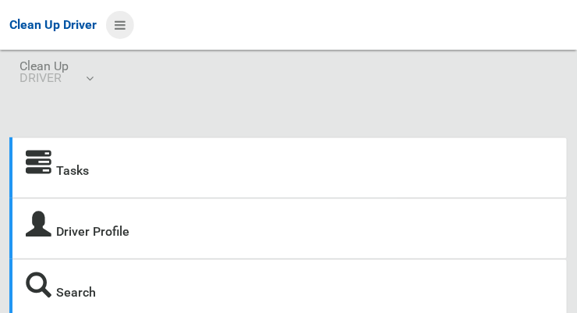
click at [120, 27] on icon at bounding box center [120, 25] width 11 height 27
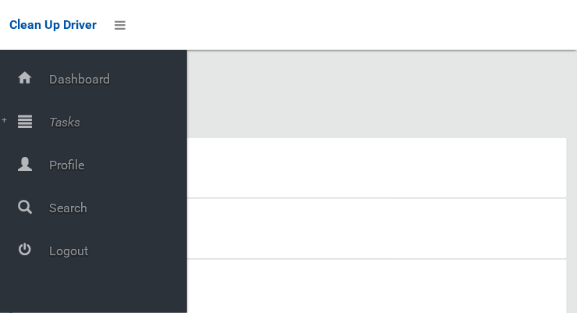
click at [32, 133] on icon at bounding box center [25, 120] width 14 height 31
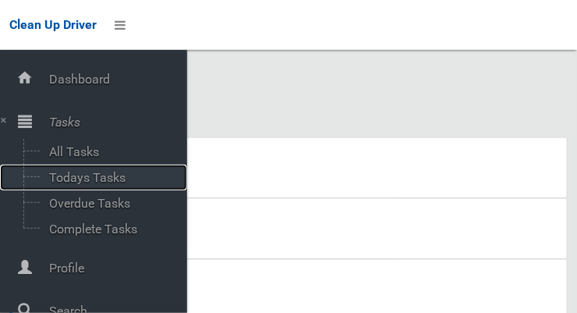
click at [78, 185] on span "Todays Tasks" at bounding box center [108, 177] width 129 height 15
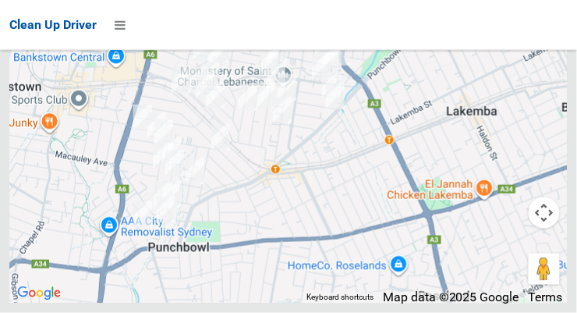
scroll to position [10321, 0]
click at [126, 21] on icon at bounding box center [120, 25] width 11 height 27
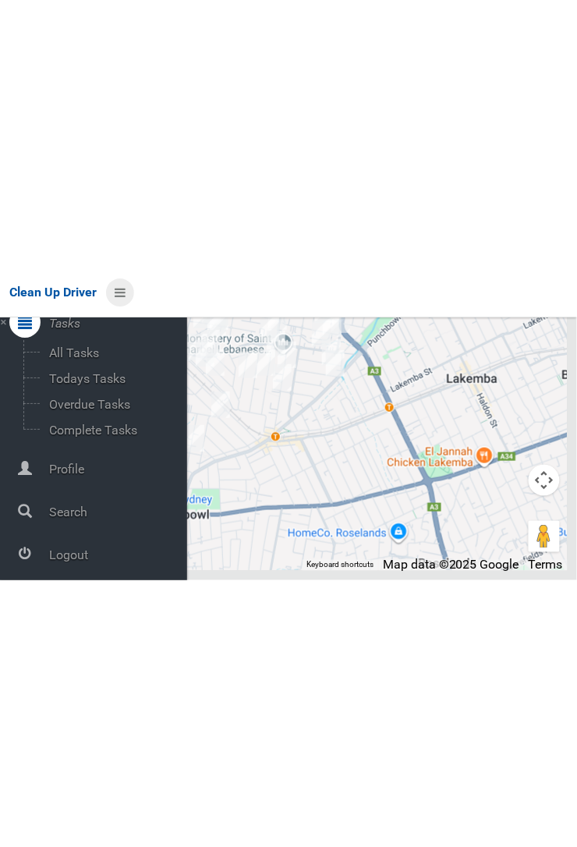
scroll to position [83, 0]
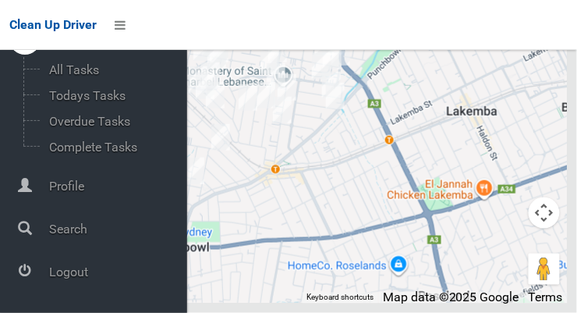
click at [51, 184] on span "Profile" at bounding box center [115, 186] width 143 height 15
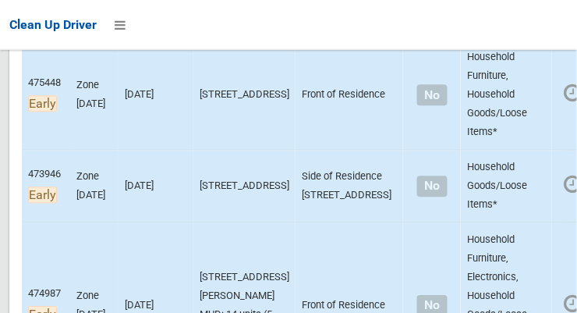
scroll to position [511, 0]
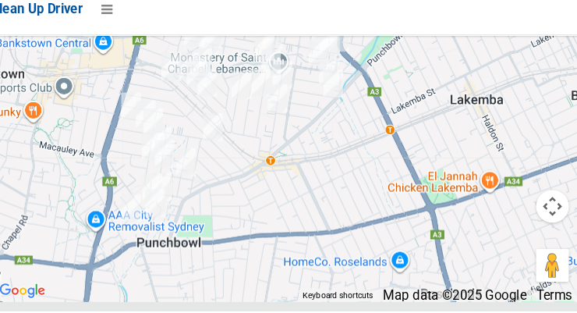
scroll to position [11160, 0]
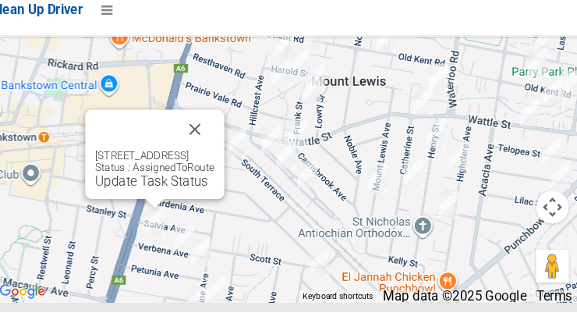
click at [222, 157] on button "Close" at bounding box center [203, 138] width 37 height 37
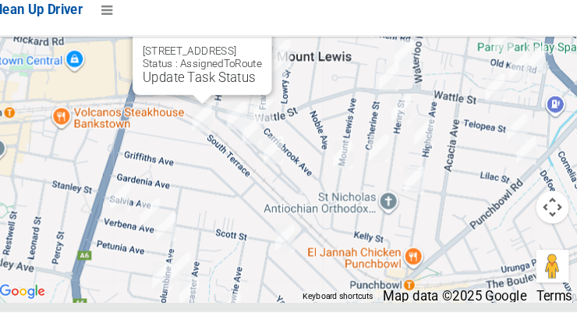
click at [267, 58] on button "Close" at bounding box center [248, 39] width 37 height 37
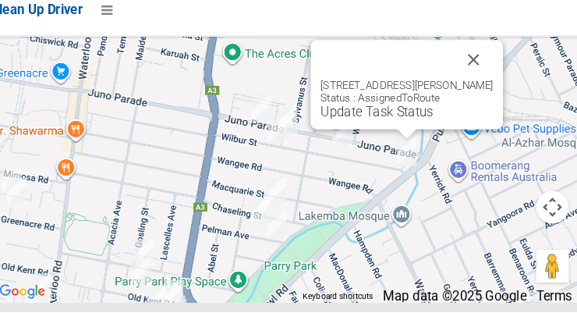
click at [470, 91] on button "Close" at bounding box center [469, 72] width 37 height 37
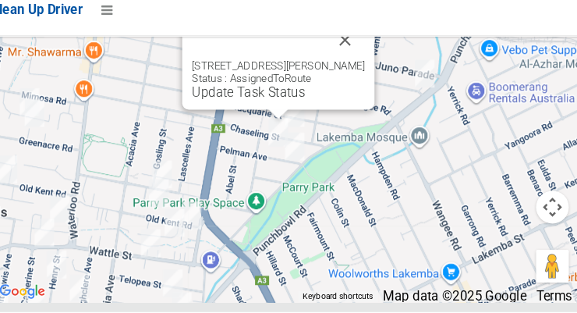
click at [356, 72] on button "Close" at bounding box center [346, 53] width 37 height 37
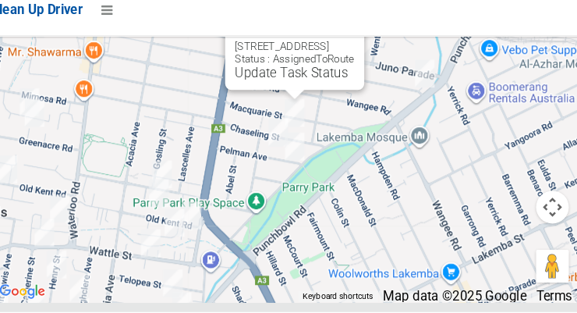
click at [355, 54] on button "Close" at bounding box center [336, 34] width 37 height 37
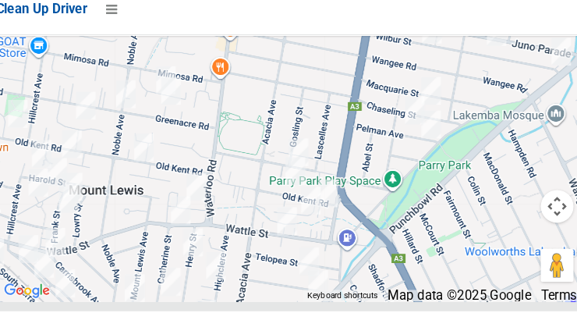
scroll to position [11167, 0]
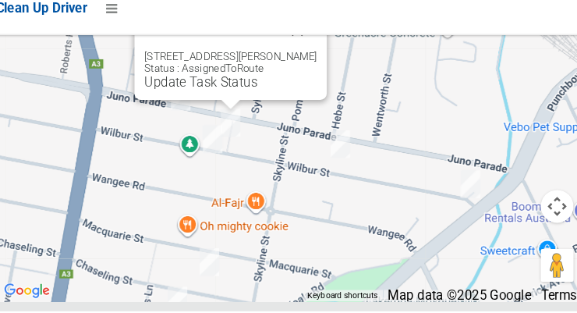
click at [302, 64] on button "Close" at bounding box center [296, 45] width 37 height 37
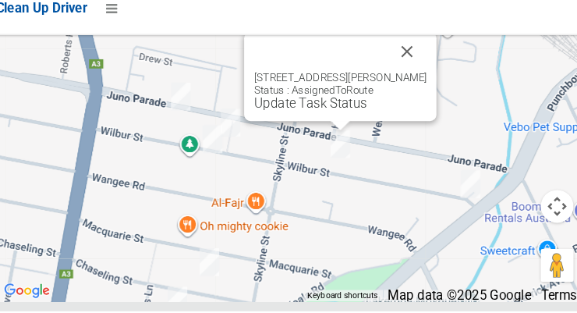
click at [398, 84] on button "Close" at bounding box center [401, 65] width 37 height 37
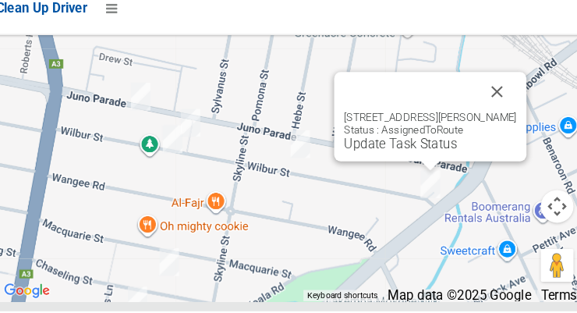
click at [489, 122] on button "Close" at bounding box center [487, 103] width 37 height 37
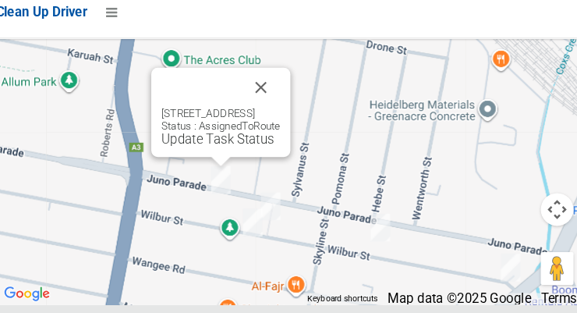
click at [281, 115] on button "Close" at bounding box center [261, 96] width 37 height 37
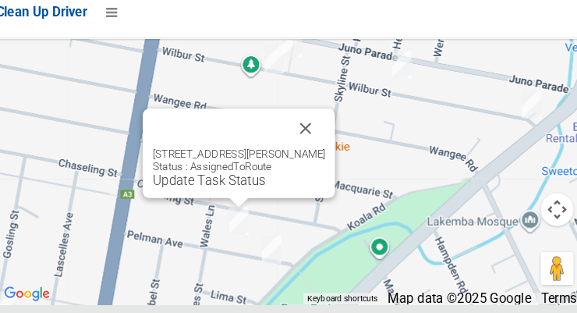
click at [323, 154] on button "Close" at bounding box center [304, 135] width 37 height 37
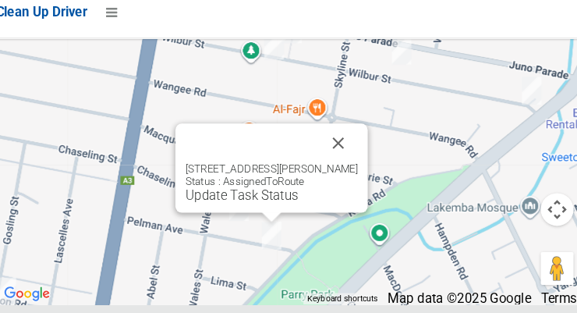
click at [345, 168] on button "Close" at bounding box center [335, 149] width 37 height 37
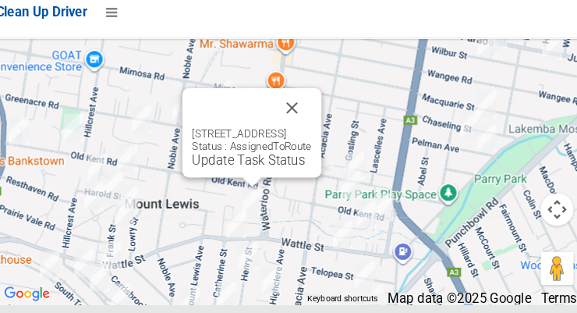
click at [310, 135] on button "Close" at bounding box center [291, 115] width 37 height 37
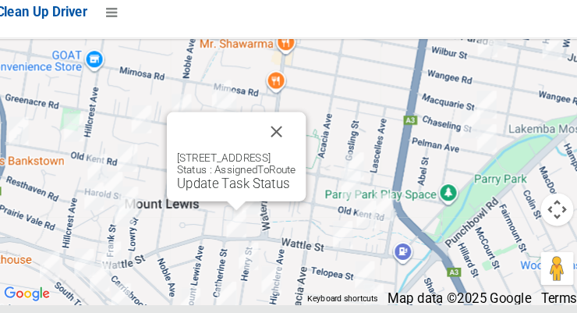
click at [295, 157] on button "Close" at bounding box center [276, 138] width 37 height 37
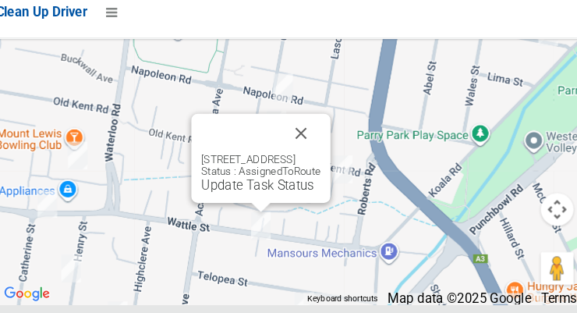
click at [319, 159] on button "Close" at bounding box center [299, 140] width 37 height 37
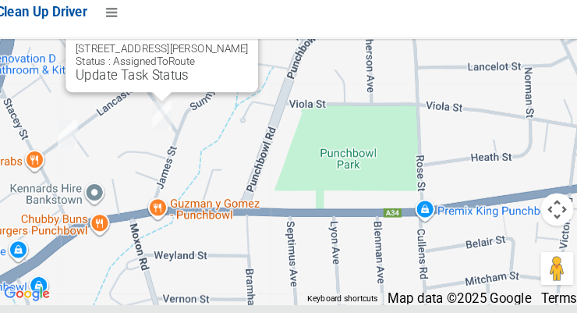
click at [232, 54] on div at bounding box center [168, 34] width 164 height 37
click at [240, 54] on button "Close" at bounding box center [231, 34] width 37 height 37
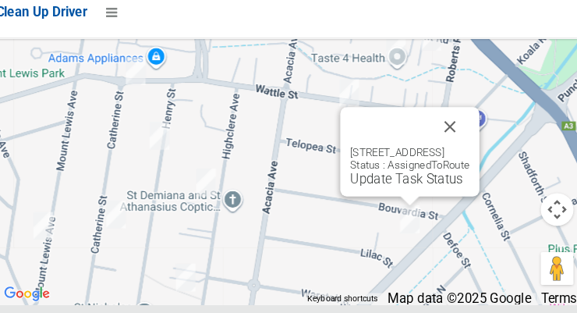
click at [461, 153] on button "Close" at bounding box center [441, 133] width 37 height 37
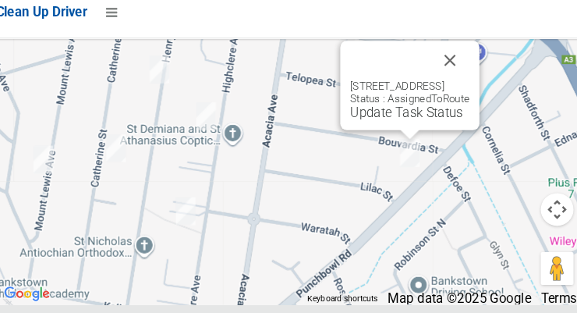
click at [461, 90] on button "Close" at bounding box center [441, 70] width 37 height 37
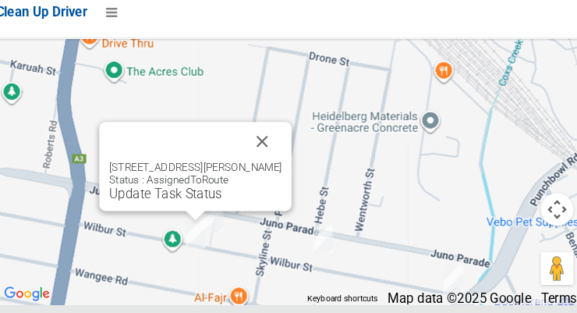
click at [204, 205] on link "Update Task Status" at bounding box center [172, 197] width 108 height 15
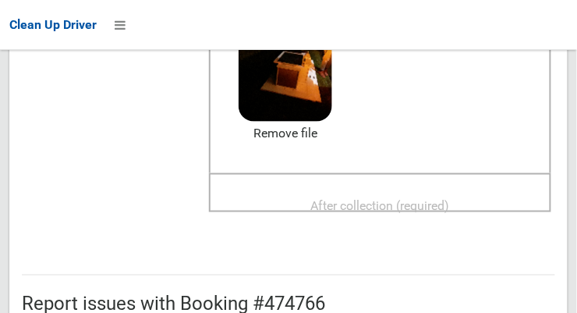
scroll to position [237, 0]
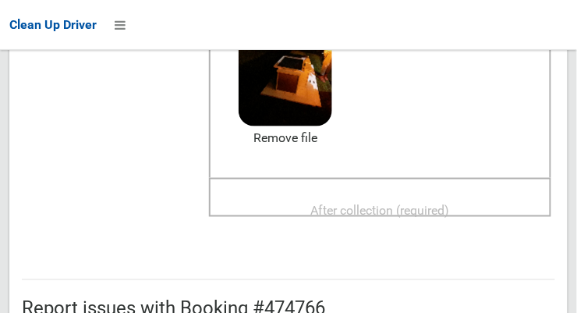
click at [445, 207] on span "After collection (required)" at bounding box center [380, 210] width 139 height 15
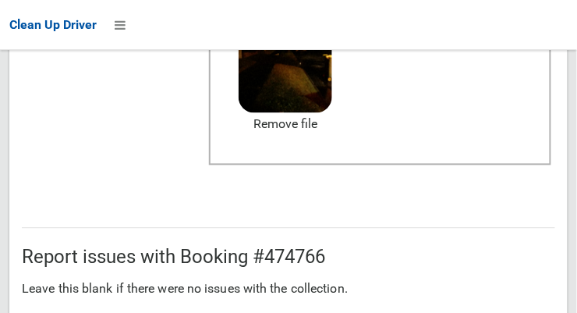
scroll to position [1409, 0]
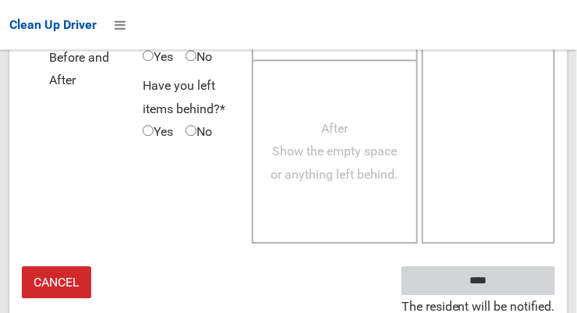
click at [522, 284] on input "****" at bounding box center [478, 280] width 154 height 29
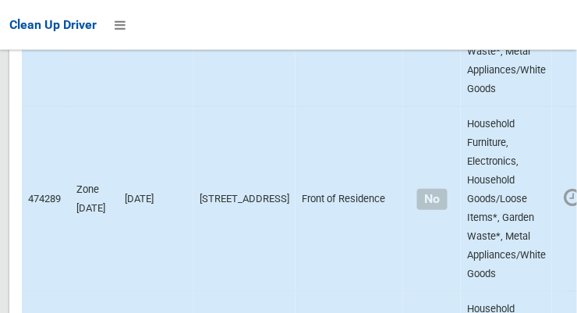
scroll to position [11166, 0]
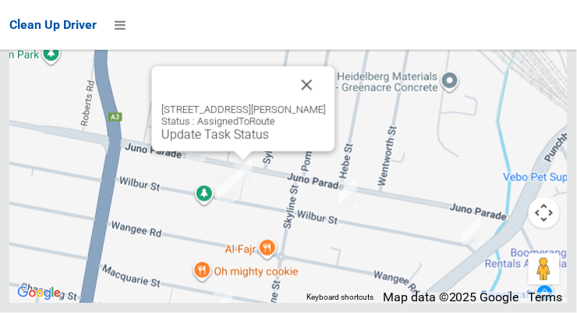
click at [232, 142] on link "Update Task Status" at bounding box center [215, 134] width 108 height 15
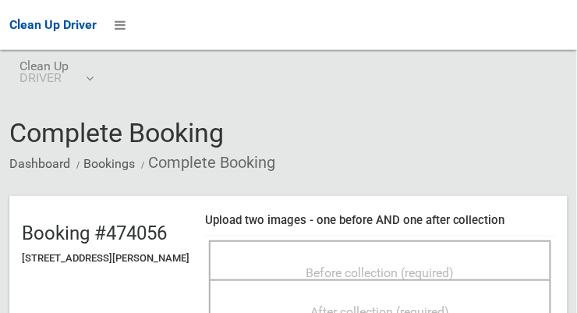
click at [454, 267] on span "Before collection (required)" at bounding box center [380, 272] width 148 height 15
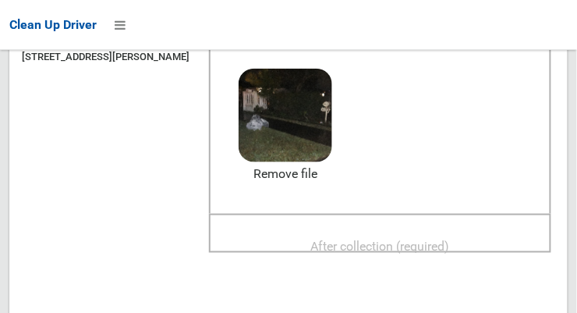
scroll to position [200, 0]
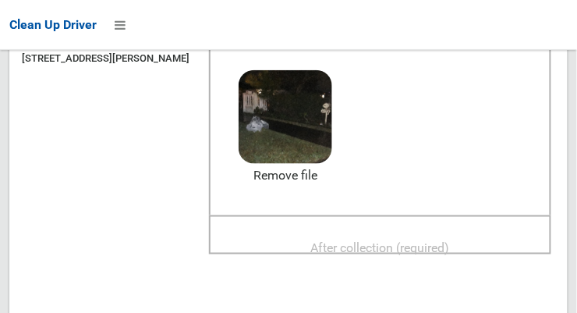
click at [426, 249] on span "After collection (required)" at bounding box center [380, 247] width 139 height 15
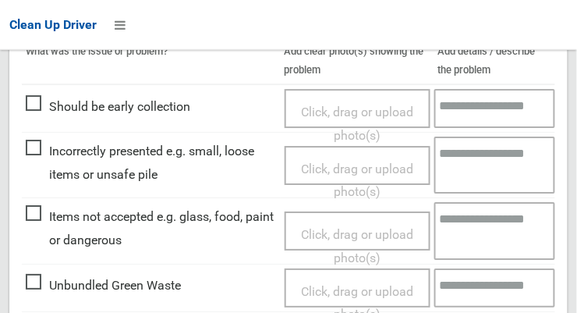
scroll to position [1409, 0]
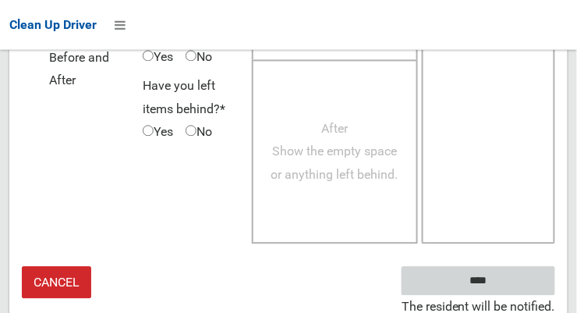
click at [530, 278] on input "****" at bounding box center [478, 280] width 154 height 29
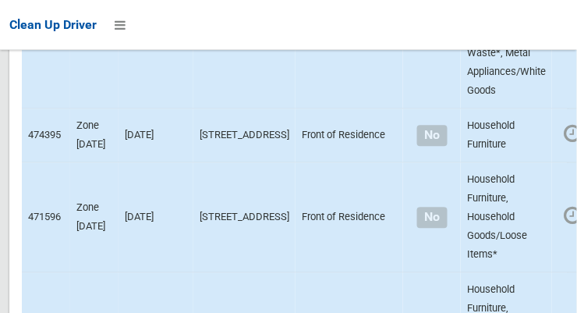
scroll to position [11166, 0]
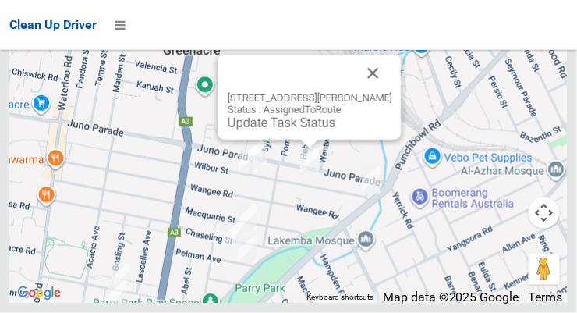
click at [294, 130] on link "Update Task Status" at bounding box center [282, 122] width 108 height 15
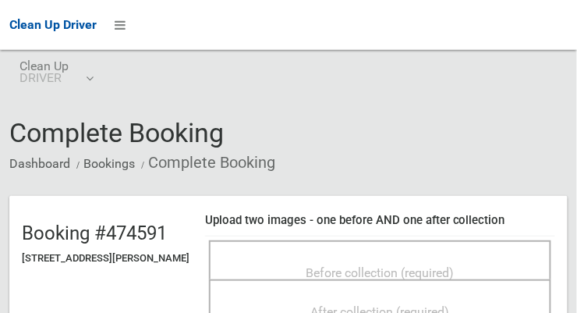
click at [454, 265] on span "Before collection (required)" at bounding box center [380, 272] width 148 height 15
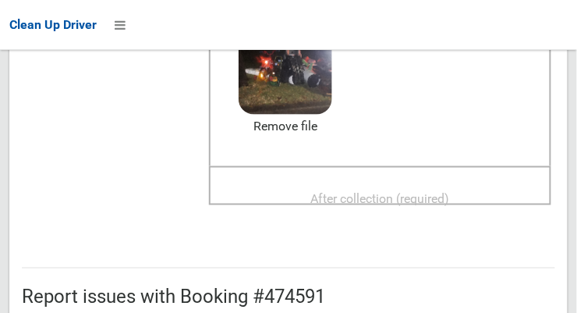
scroll to position [247, 0]
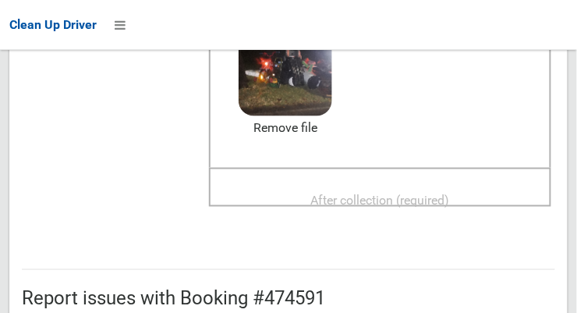
click at [449, 202] on span "After collection (required)" at bounding box center [380, 200] width 139 height 15
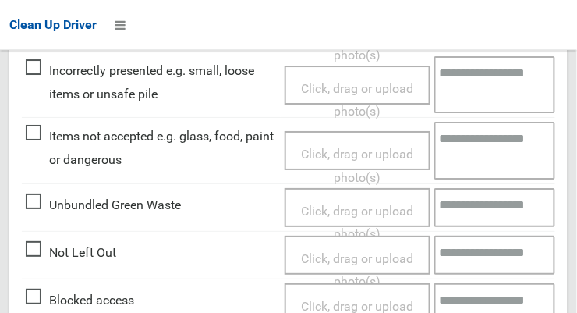
scroll to position [1409, 0]
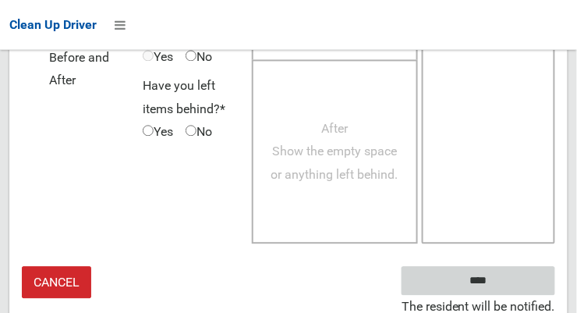
click at [526, 281] on input "****" at bounding box center [478, 280] width 154 height 29
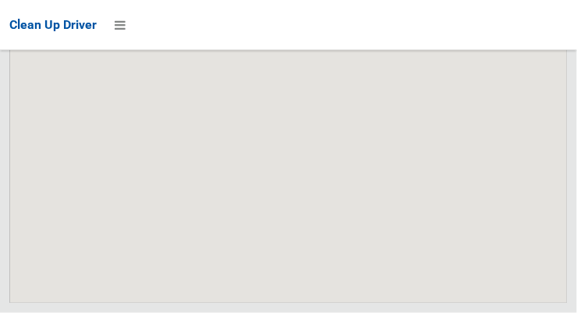
scroll to position [11166, 0]
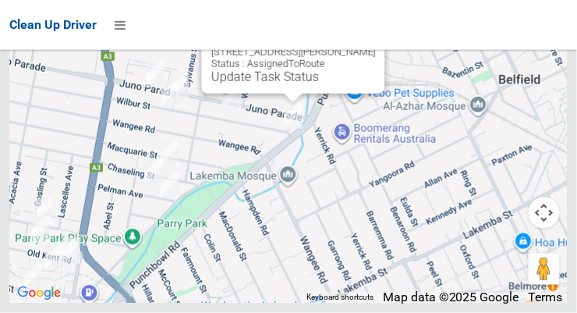
click at [282, 84] on link "Update Task Status" at bounding box center [265, 76] width 108 height 15
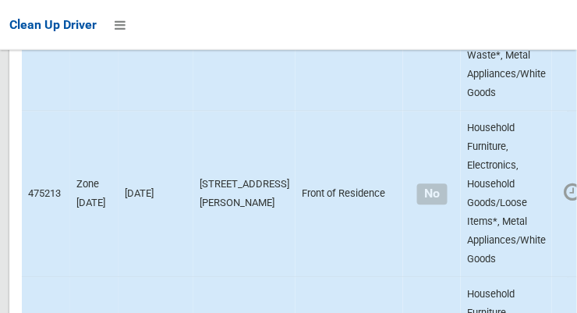
scroll to position [2413, 0]
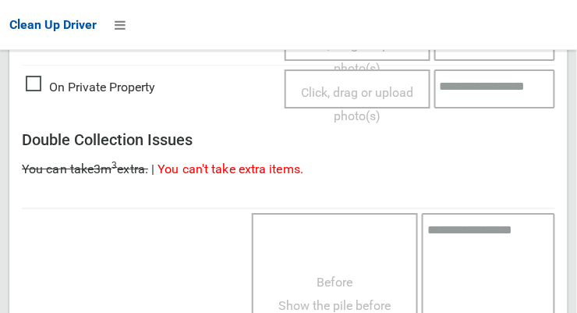
scroll to position [799, 0]
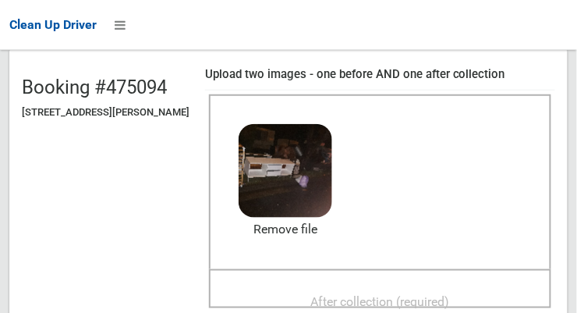
scroll to position [155, 0]
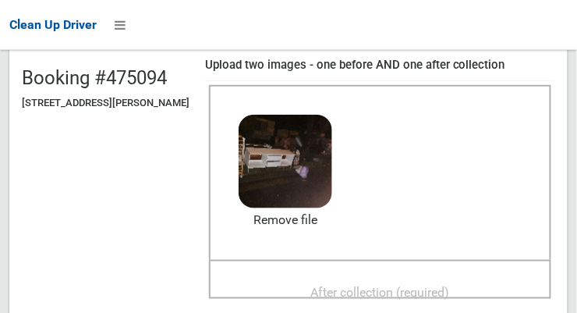
click at [424, 291] on span "After collection (required)" at bounding box center [380, 292] width 139 height 15
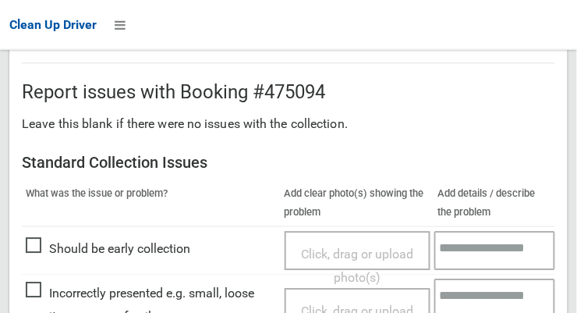
scroll to position [1409, 0]
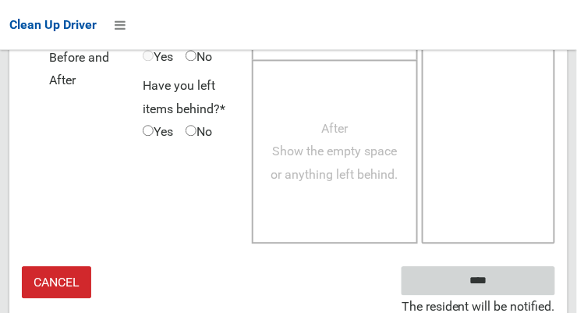
click at [529, 272] on input "****" at bounding box center [478, 280] width 154 height 29
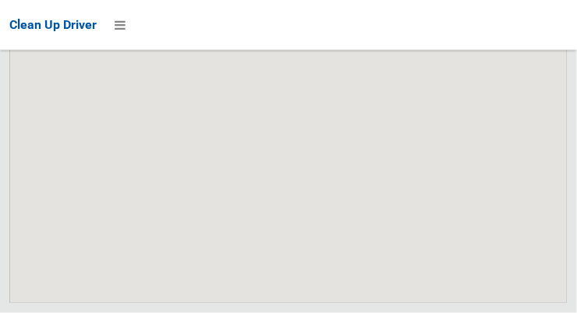
scroll to position [11166, 0]
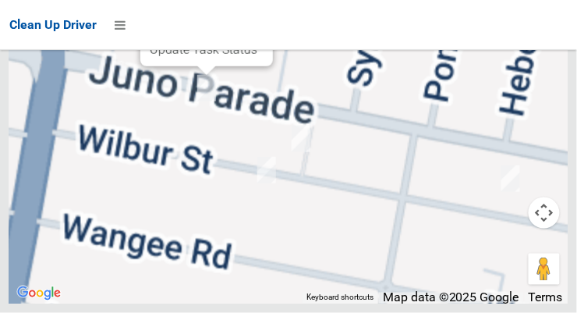
click at [200, 57] on link "Update Task Status" at bounding box center [204, 49] width 108 height 15
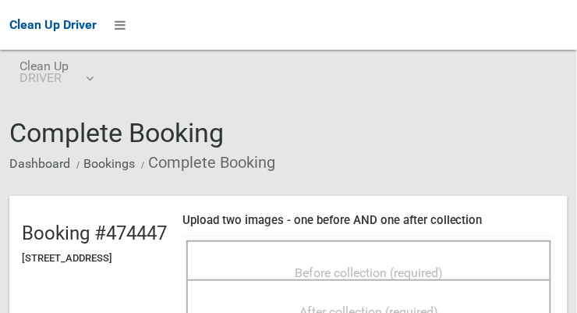
click at [443, 265] on span "Before collection (required)" at bounding box center [369, 272] width 148 height 15
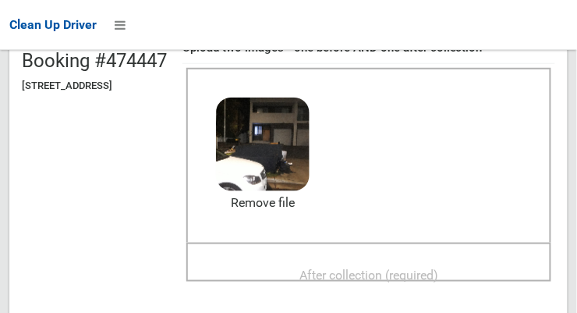
scroll to position [174, 0]
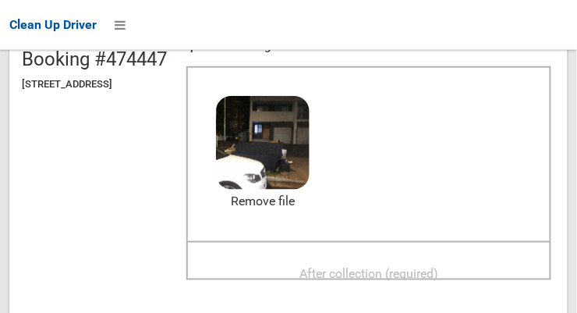
click at [438, 271] on span "After collection (required)" at bounding box center [368, 273] width 139 height 15
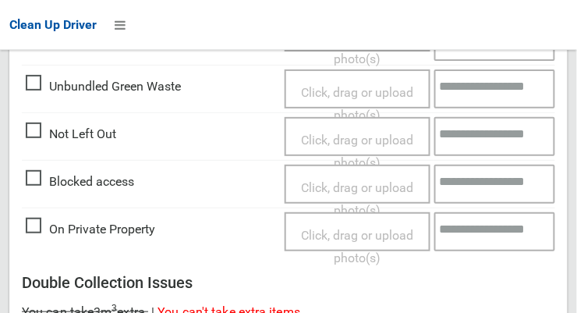
scroll to position [1409, 0]
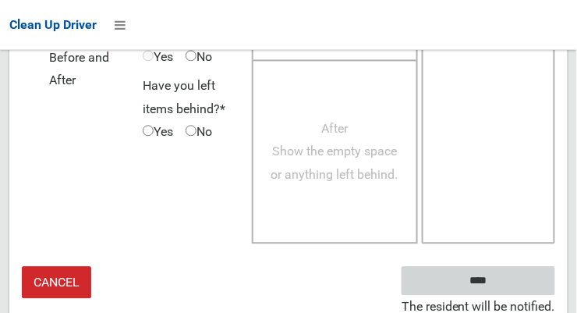
click at [518, 282] on input "****" at bounding box center [478, 280] width 154 height 29
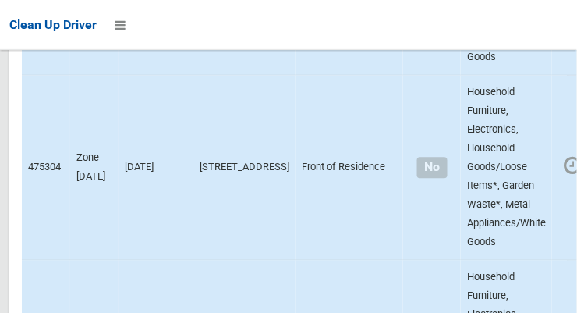
scroll to position [11166, 0]
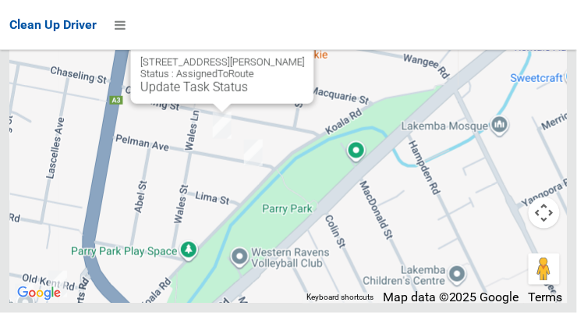
click at [302, 56] on button "Close" at bounding box center [285, 37] width 37 height 37
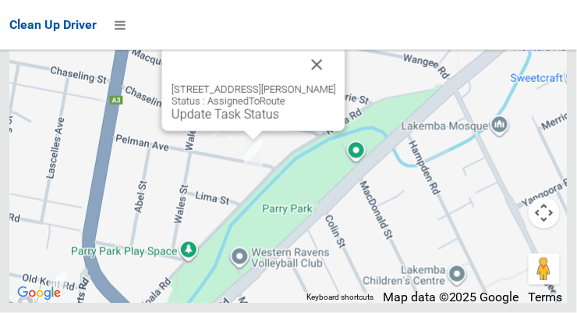
click at [324, 83] on button "Close" at bounding box center [317, 64] width 37 height 37
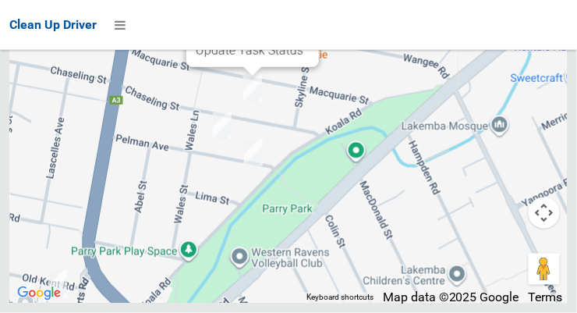
click at [236, 58] on link "Update Task Status" at bounding box center [250, 50] width 108 height 15
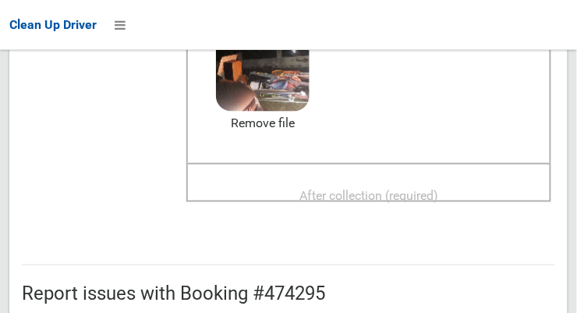
scroll to position [253, 0]
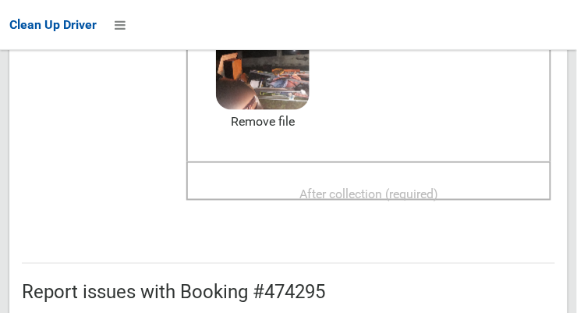
click at [438, 196] on span "After collection (required)" at bounding box center [368, 193] width 139 height 15
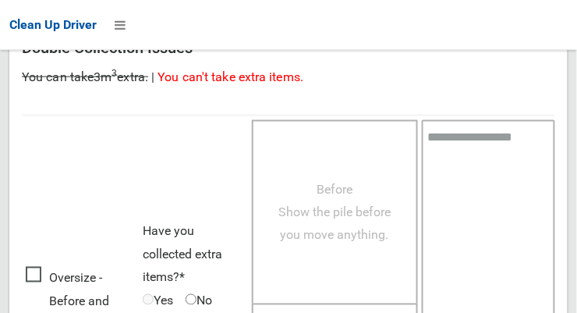
scroll to position [1409, 0]
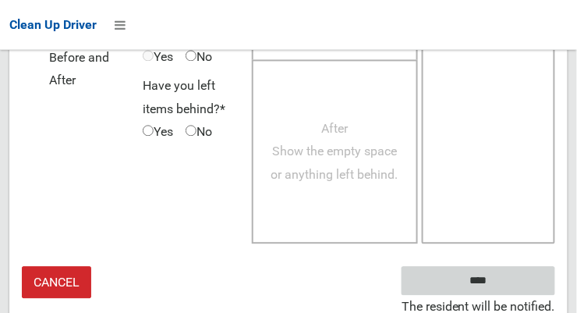
click at [508, 278] on input "****" at bounding box center [478, 280] width 154 height 29
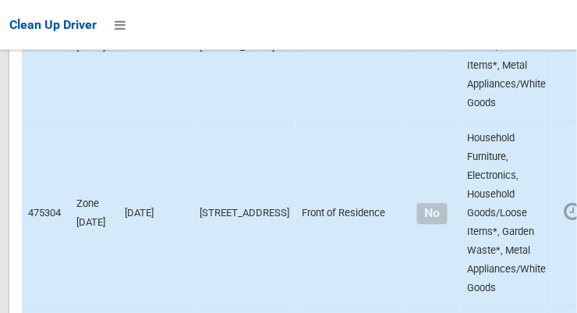
scroll to position [11166, 0]
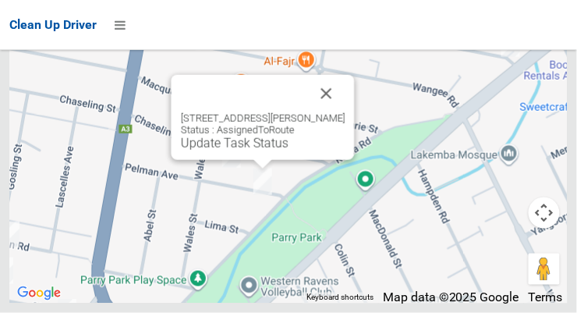
click at [336, 112] on button "Close" at bounding box center [326, 93] width 37 height 37
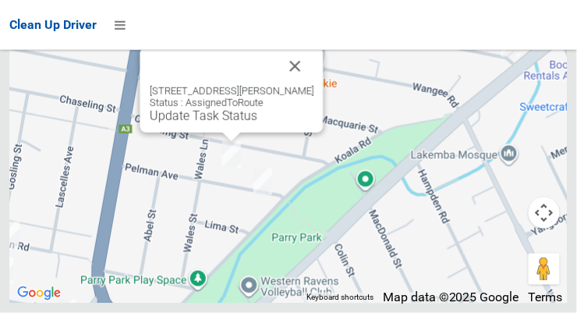
click at [211, 133] on div "27 Pelman Avenue, GREENACRE NSW 2190 Status : AssignedToRoute Update Task Status" at bounding box center [231, 90] width 183 height 85
click at [218, 123] on link "Update Task Status" at bounding box center [204, 115] width 108 height 15
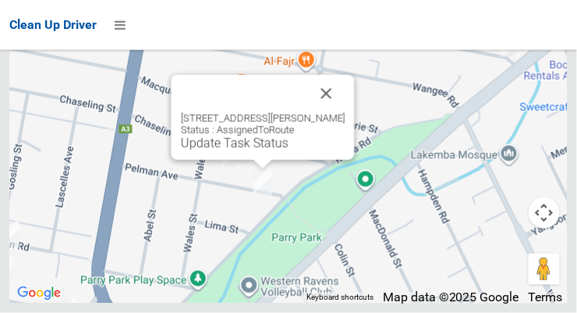
scroll to position [11110, 0]
click at [252, 150] on link "Update Task Status" at bounding box center [235, 143] width 108 height 15
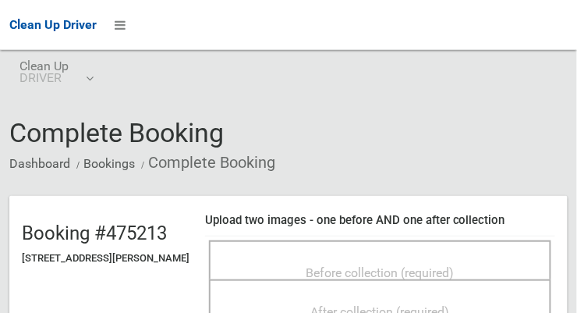
click at [419, 265] on span "Before collection (required)" at bounding box center [380, 272] width 148 height 15
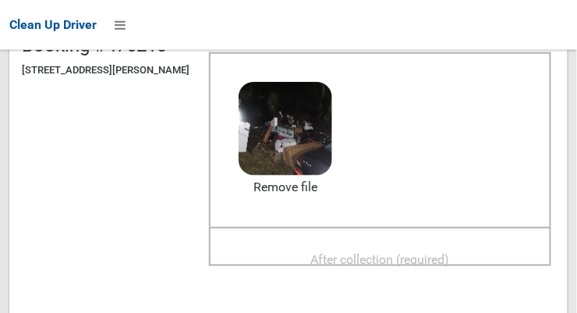
scroll to position [187, 0]
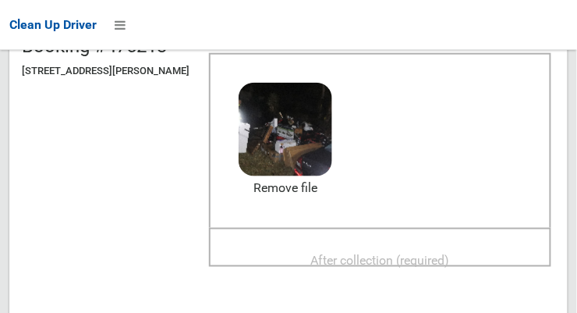
click at [450, 261] on span "After collection (required)" at bounding box center [380, 260] width 139 height 15
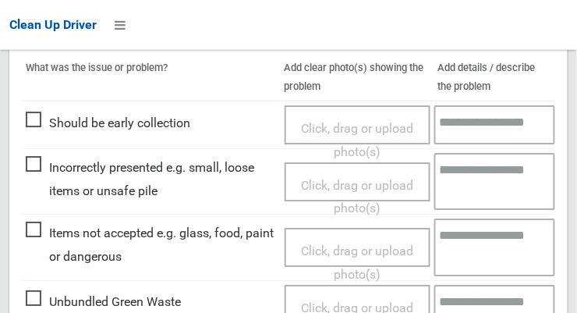
scroll to position [712, 0]
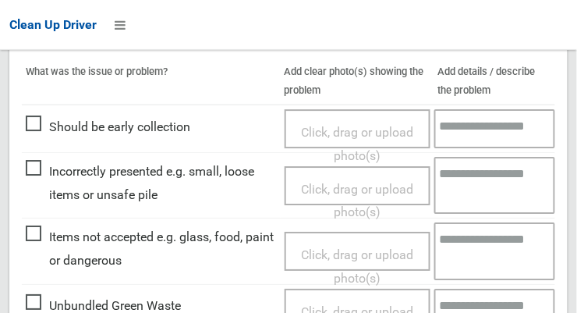
click at [37, 239] on span "Items not accepted e.g. glass, food, paint or dangerous" at bounding box center [151, 248] width 251 height 46
click at [366, 250] on span "Click, drag or upload photo(s)" at bounding box center [357, 266] width 112 height 38
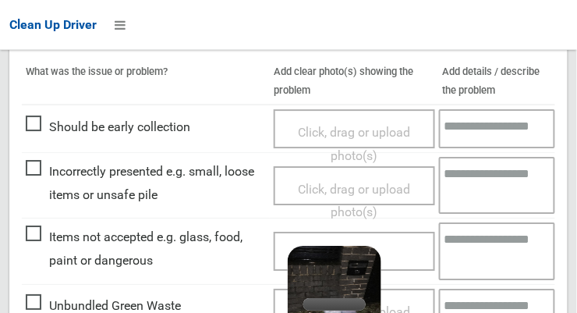
click at [483, 249] on textarea at bounding box center [497, 250] width 117 height 57
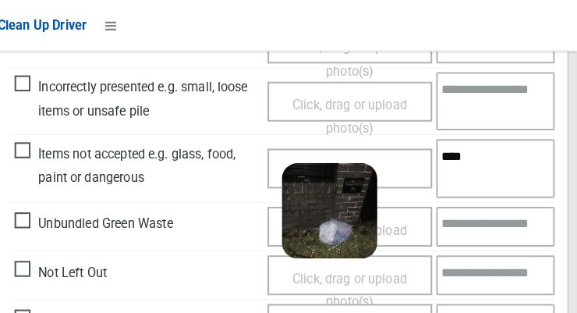
scroll to position [797, 0]
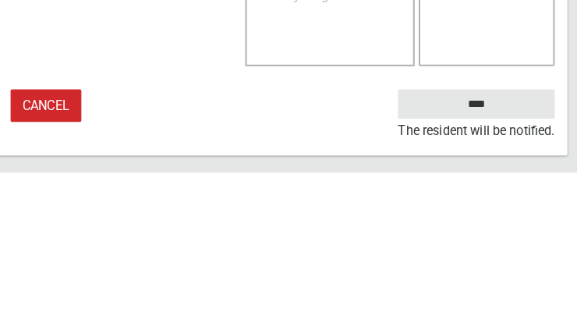
type textarea "****"
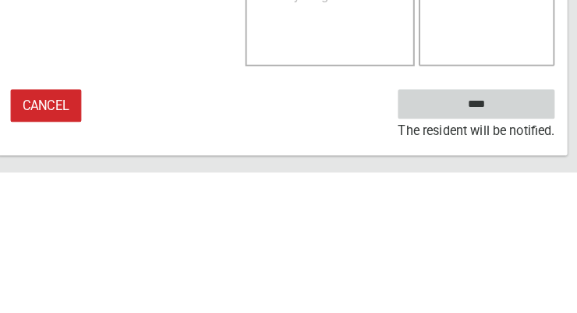
click at [530, 260] on input "****" at bounding box center [478, 246] width 154 height 29
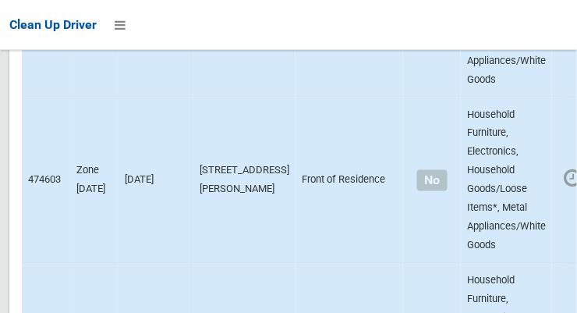
scroll to position [11166, 0]
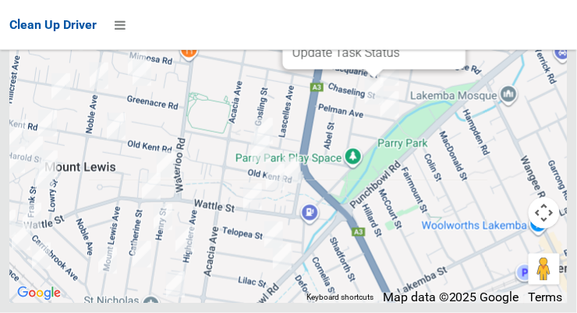
click at [356, 69] on div "27 Pelman Avenue, GREENACRE NSW 2190 Status : AssignedToRoute Update Task Status" at bounding box center [374, 26] width 183 height 85
click at [360, 60] on link "Update Task Status" at bounding box center [346, 52] width 108 height 15
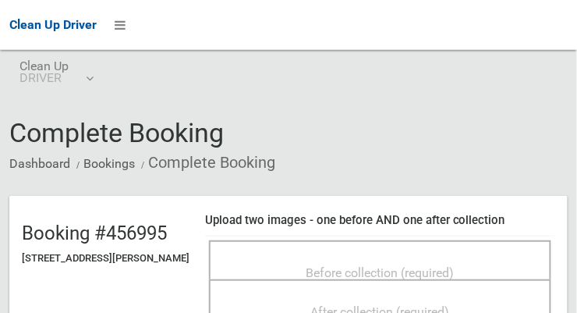
click at [454, 265] on span "Before collection (required)" at bounding box center [380, 272] width 148 height 15
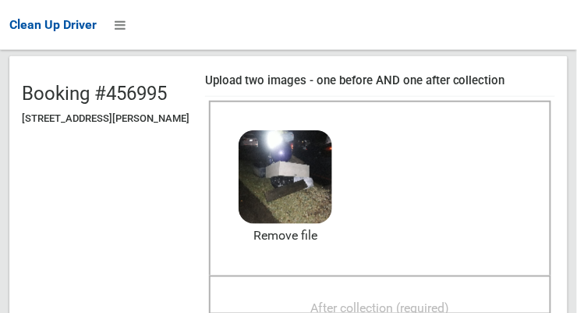
scroll to position [138, 0]
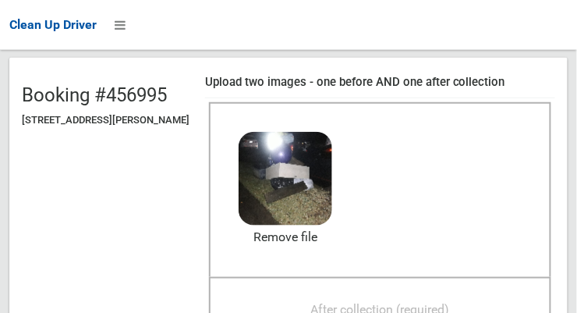
click at [450, 302] on span "After collection (required)" at bounding box center [380, 309] width 139 height 15
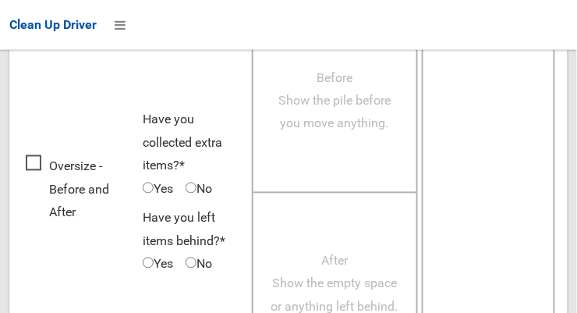
scroll to position [1409, 0]
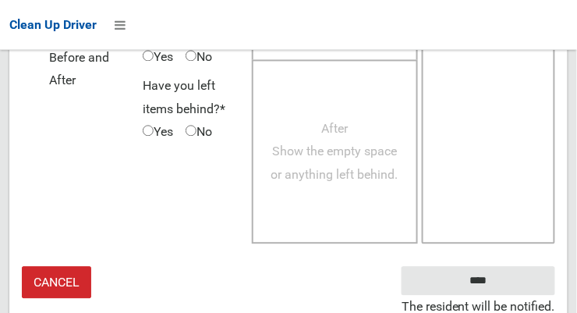
click at [529, 295] on small "The resident will be notified." at bounding box center [478, 306] width 154 height 23
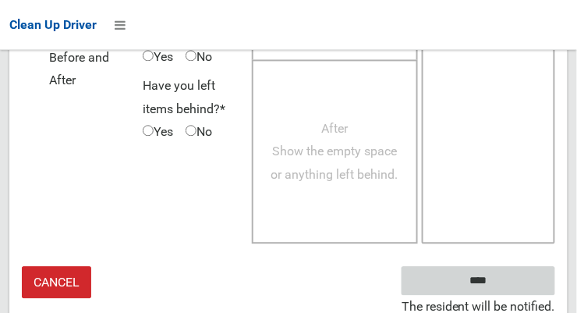
click at [511, 275] on input "****" at bounding box center [478, 280] width 154 height 29
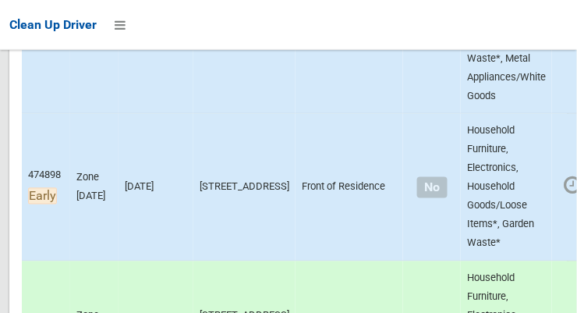
scroll to position [1244, 0]
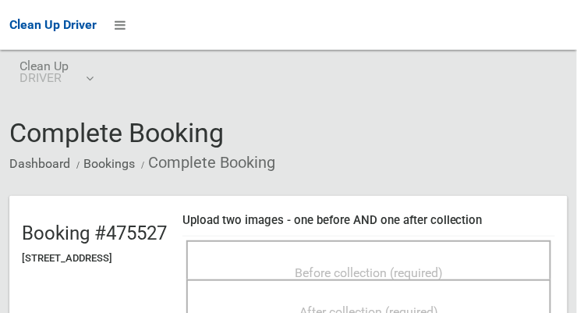
click at [363, 265] on span "Before collection (required)" at bounding box center [369, 272] width 148 height 15
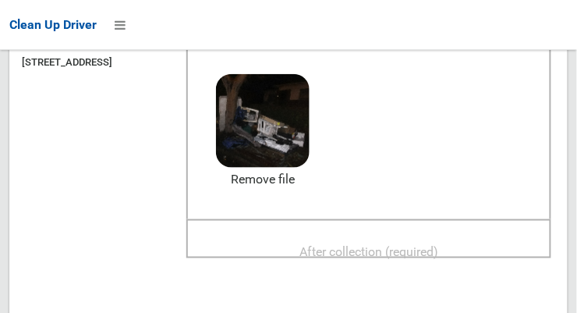
scroll to position [194, 0]
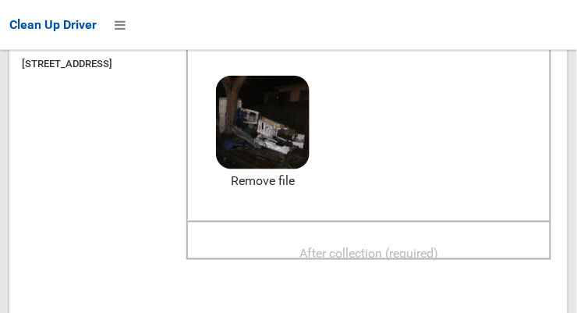
click at [438, 259] on span "After collection (required)" at bounding box center [368, 253] width 139 height 15
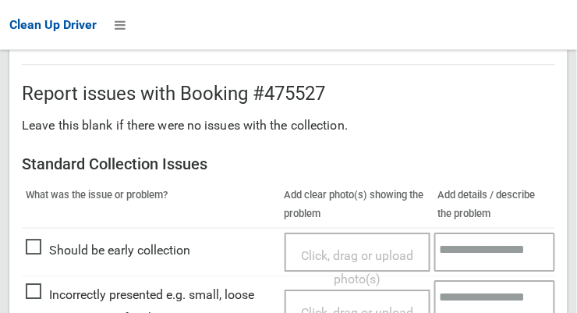
scroll to position [1409, 0]
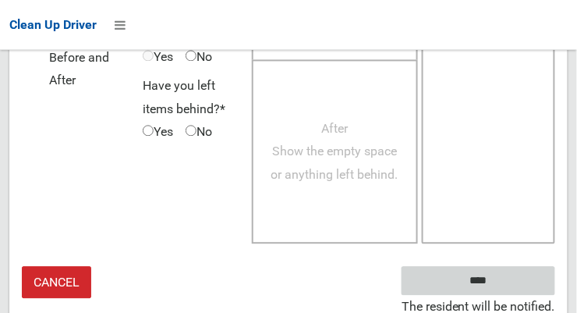
click at [511, 282] on input "****" at bounding box center [478, 280] width 154 height 29
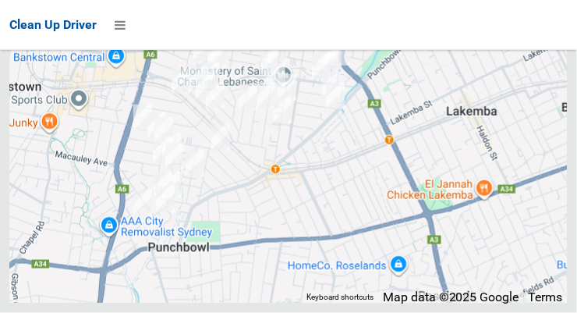
scroll to position [11166, 0]
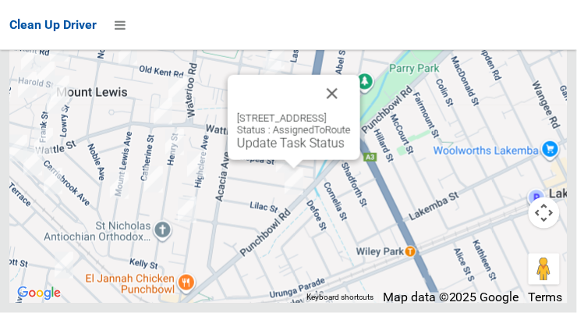
click at [271, 150] on div "[STREET_ADDRESS] Status : AssignedToRoute Update Task Status" at bounding box center [294, 131] width 114 height 38
click at [278, 150] on link "Update Task Status" at bounding box center [291, 143] width 108 height 15
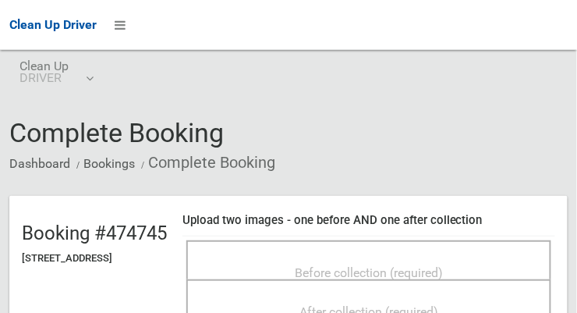
click at [433, 265] on span "Before collection (required)" at bounding box center [369, 272] width 148 height 15
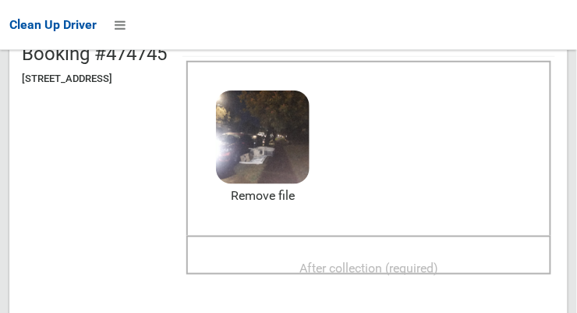
scroll to position [179, 0]
click at [423, 260] on span "After collection (required)" at bounding box center [368, 267] width 139 height 15
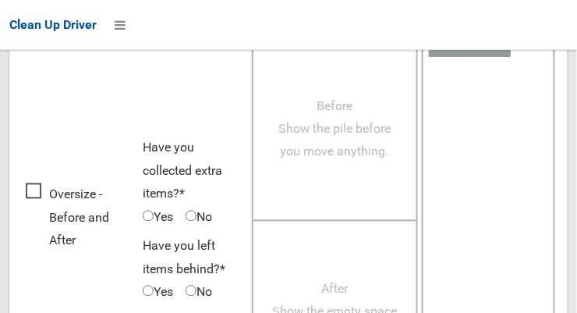
scroll to position [1409, 0]
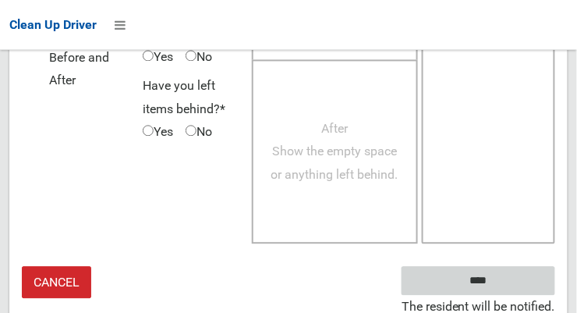
click at [527, 282] on input "****" at bounding box center [478, 280] width 154 height 29
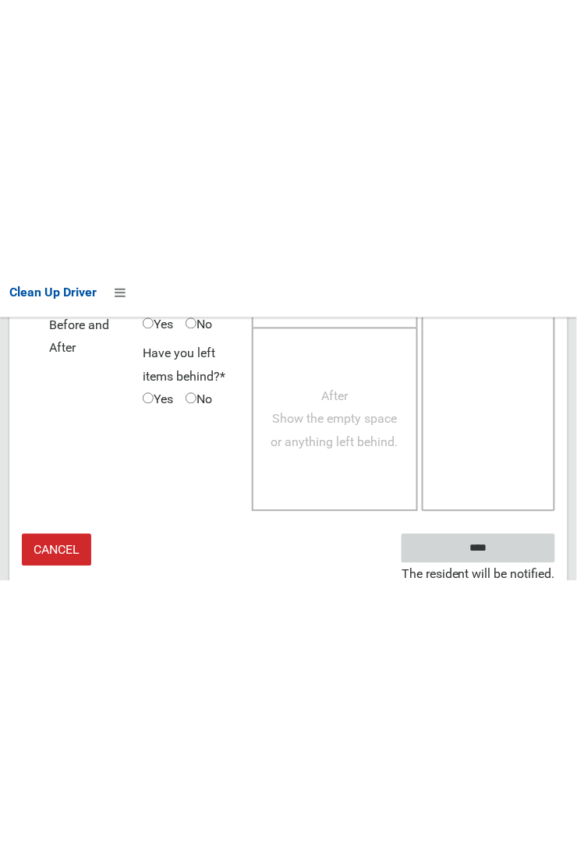
scroll to position [909, 0]
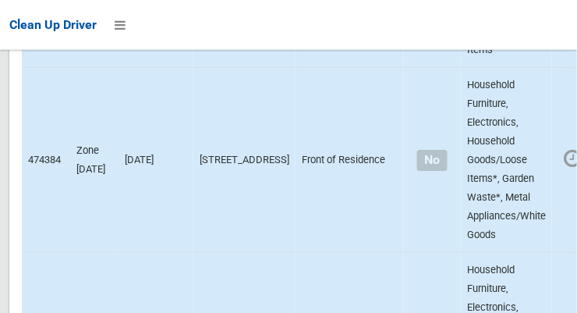
scroll to position [11166, 0]
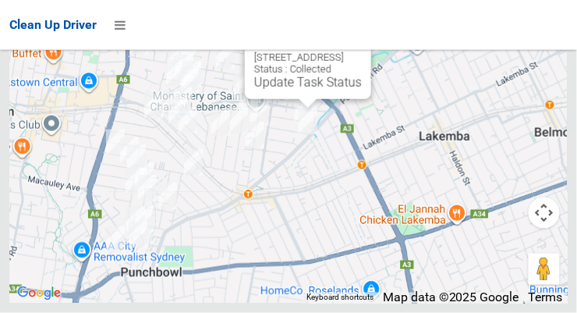
click at [362, 51] on button "Close" at bounding box center [342, 32] width 37 height 37
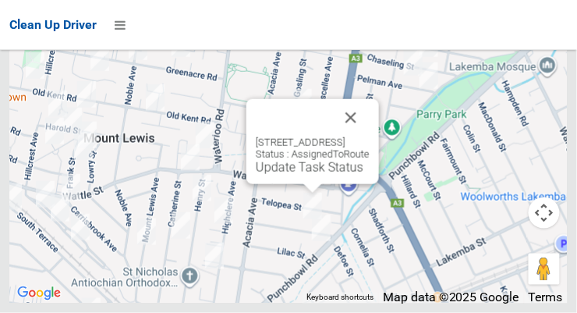
click at [370, 136] on button "Close" at bounding box center [350, 117] width 37 height 37
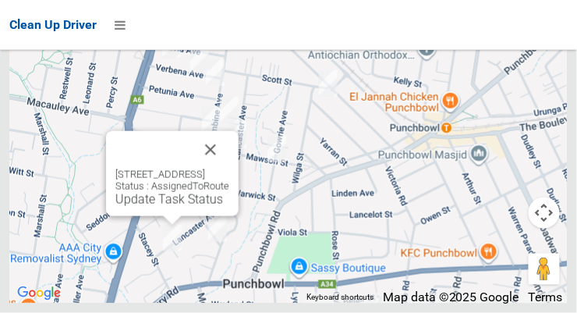
click at [229, 168] on button "Close" at bounding box center [210, 149] width 37 height 37
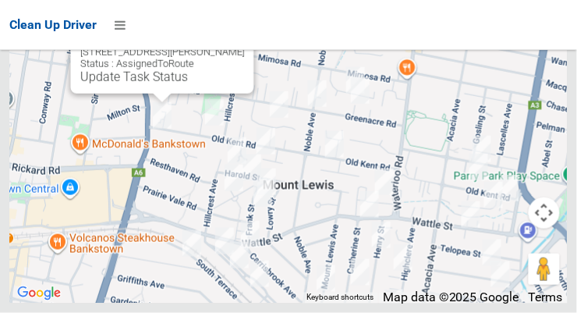
click at [233, 46] on button "Close" at bounding box center [225, 27] width 37 height 37
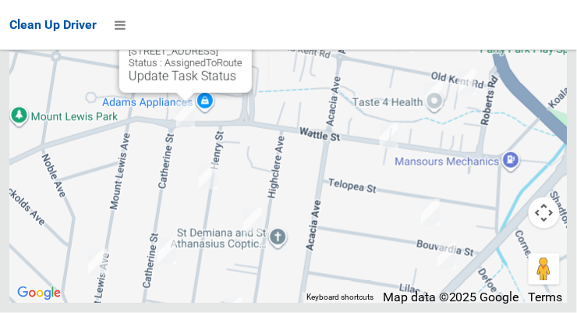
click at [242, 45] on button "Close" at bounding box center [223, 26] width 37 height 37
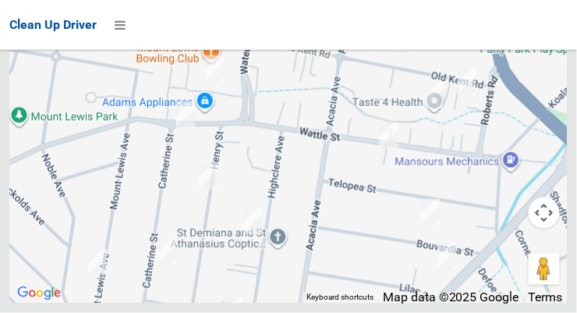
click at [253, 69] on div at bounding box center [288, 108] width 558 height 390
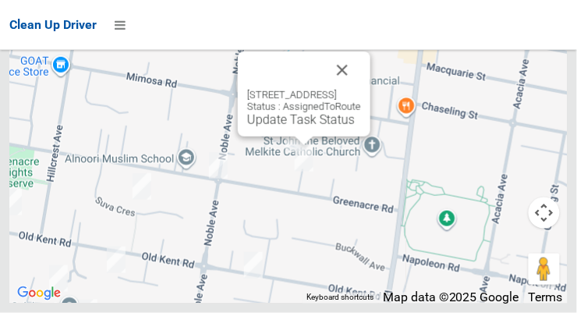
click at [361, 89] on button "Close" at bounding box center [342, 69] width 37 height 37
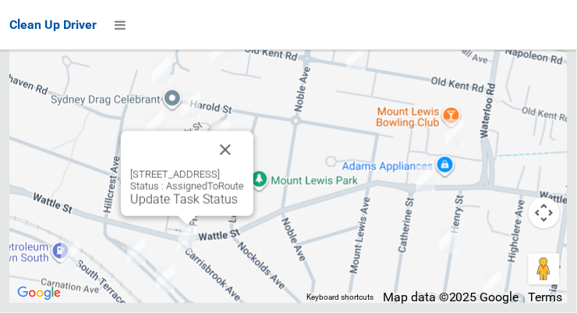
click at [244, 168] on button "Close" at bounding box center [225, 149] width 37 height 37
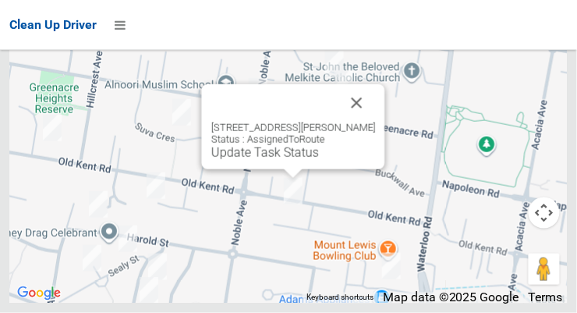
click at [369, 122] on button "Close" at bounding box center [356, 102] width 37 height 37
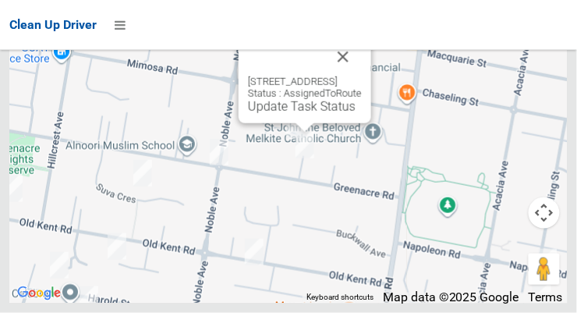
click at [362, 76] on button "Close" at bounding box center [342, 56] width 37 height 37
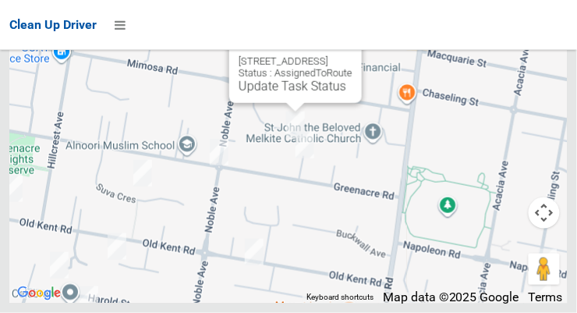
click at [352, 55] on button "Close" at bounding box center [333, 36] width 37 height 37
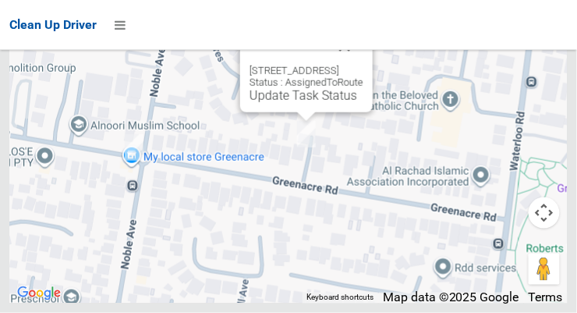
click at [363, 65] on button "Close" at bounding box center [344, 45] width 37 height 37
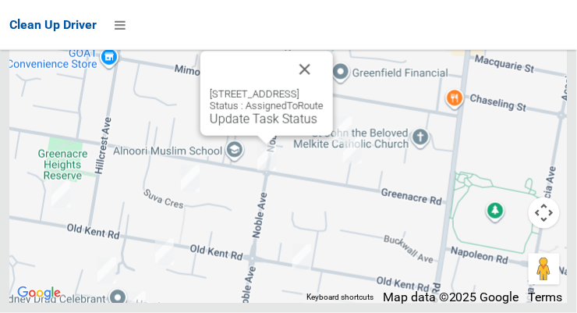
click at [324, 88] on button "Close" at bounding box center [304, 69] width 37 height 37
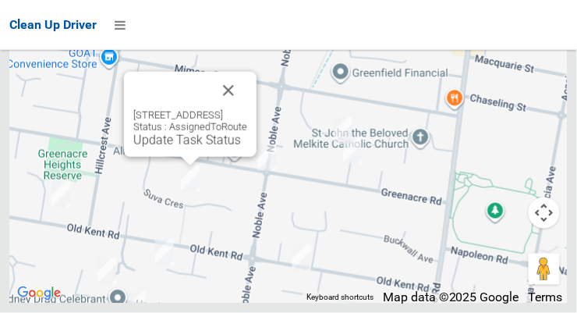
click at [247, 109] on button "Close" at bounding box center [228, 90] width 37 height 37
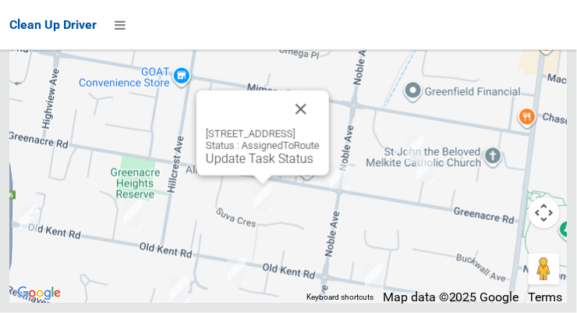
click at [320, 128] on button "Close" at bounding box center [300, 108] width 37 height 37
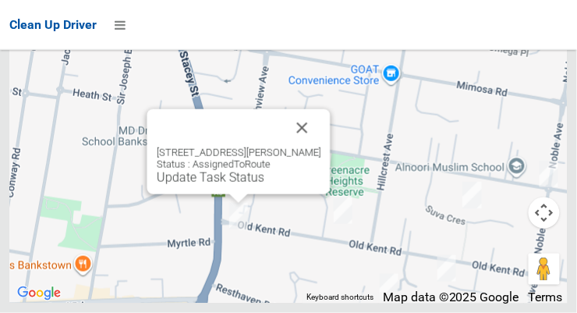
click at [316, 147] on button "Close" at bounding box center [302, 127] width 37 height 37
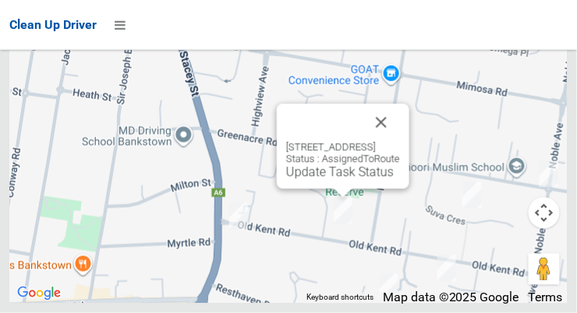
click at [400, 141] on button "Close" at bounding box center [380, 122] width 37 height 37
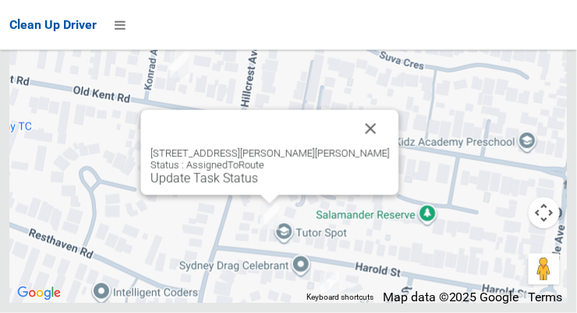
click at [352, 147] on button "Close" at bounding box center [370, 128] width 37 height 37
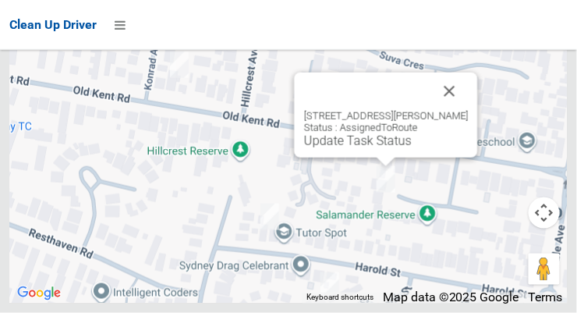
click at [467, 110] on button "Close" at bounding box center [449, 90] width 37 height 37
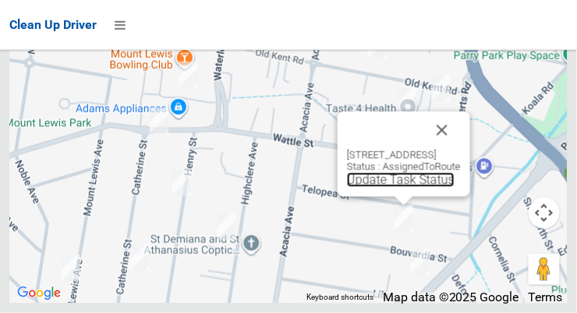
click at [371, 187] on link "Update Task Status" at bounding box center [401, 179] width 108 height 15
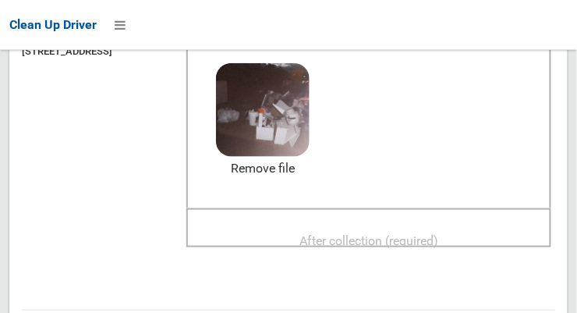
scroll to position [205, 0]
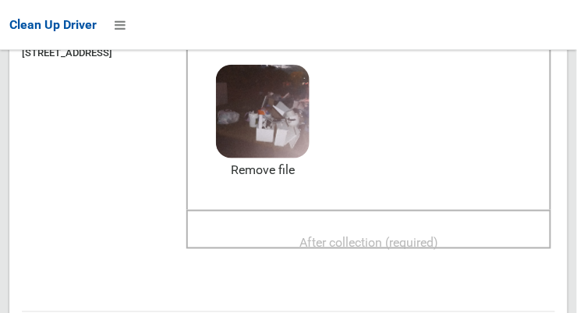
click at [432, 247] on span "After collection (required)" at bounding box center [368, 242] width 139 height 15
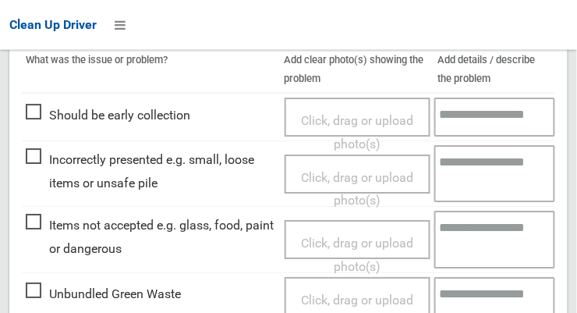
scroll to position [764, 0]
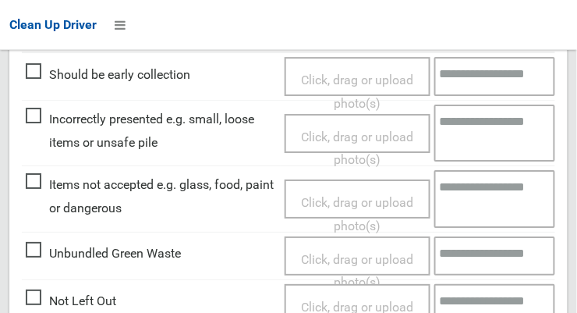
click at [39, 190] on span "Items not accepted e.g. glass, food, paint or dangerous" at bounding box center [151, 196] width 251 height 46
click at [334, 203] on span "Click, drag or upload photo(s)" at bounding box center [357, 214] width 112 height 38
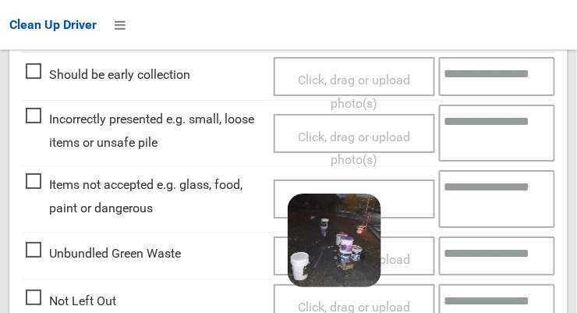
click at [494, 203] on textarea at bounding box center [497, 198] width 117 height 57
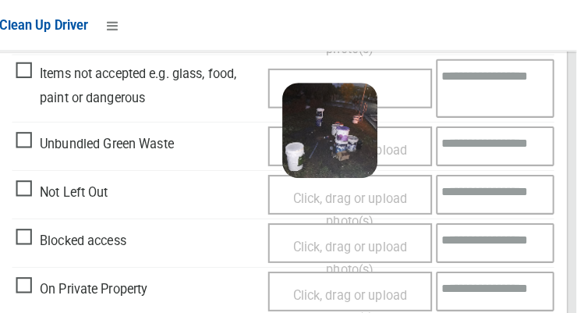
scroll to position [876, 0]
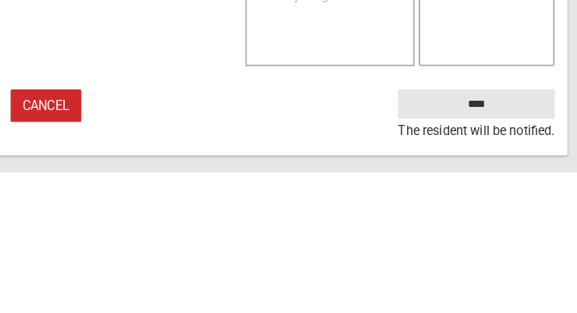
type textarea "*****"
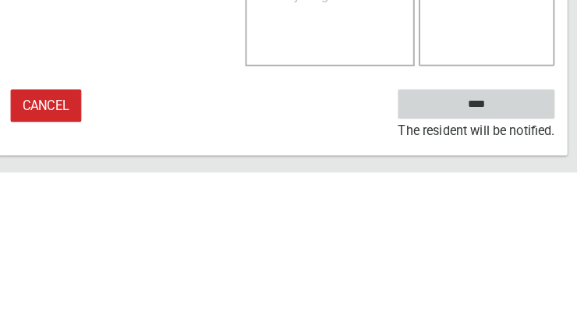
click at [515, 249] on input "****" at bounding box center [478, 246] width 154 height 29
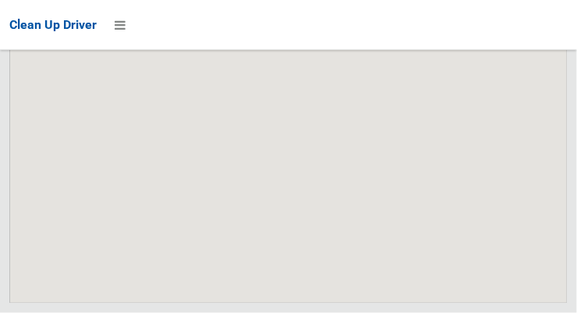
scroll to position [11166, 0]
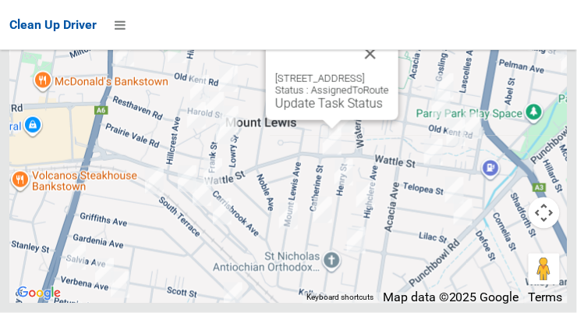
click at [308, 111] on link "Update Task Status" at bounding box center [329, 103] width 108 height 15
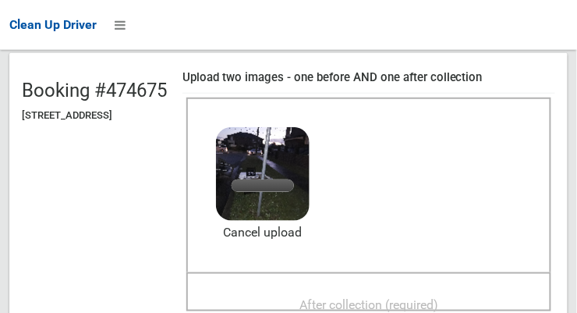
scroll to position [145, 0]
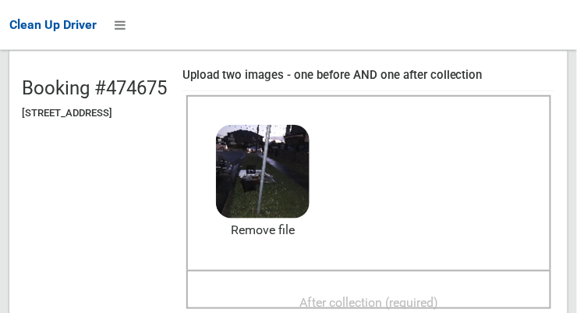
click at [438, 305] on span "After collection (required)" at bounding box center [368, 302] width 139 height 15
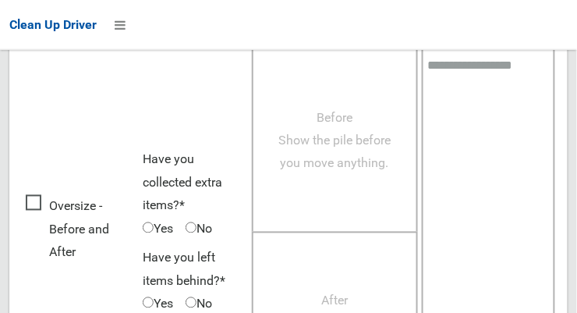
scroll to position [1409, 0]
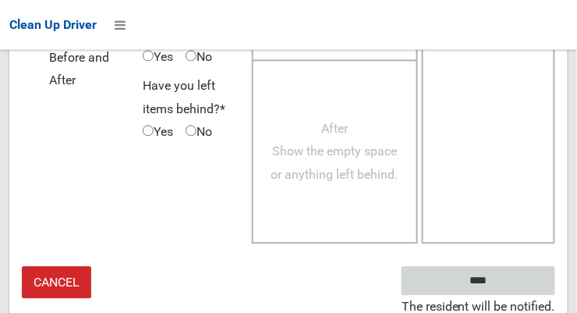
click at [539, 292] on input "****" at bounding box center [478, 280] width 154 height 29
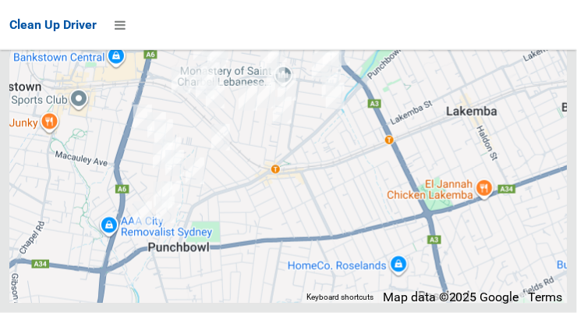
scroll to position [11166, 0]
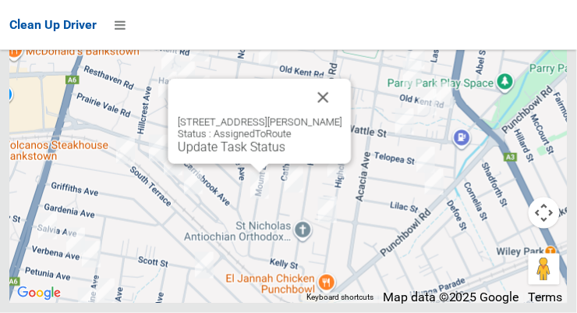
click at [342, 116] on button "Close" at bounding box center [323, 97] width 37 height 37
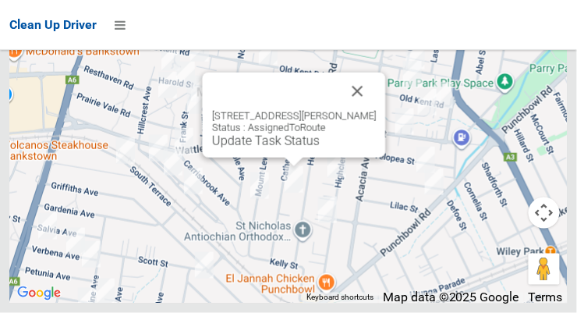
click at [285, 148] on link "Update Task Status" at bounding box center [266, 140] width 108 height 15
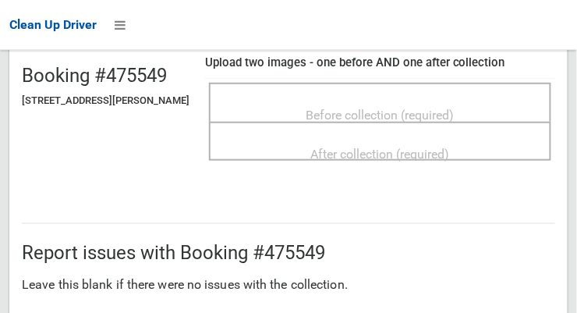
scroll to position [159, 0]
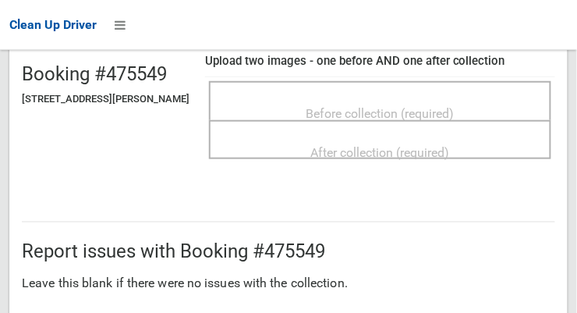
click at [449, 106] on span "Before collection (required)" at bounding box center [380, 113] width 148 height 15
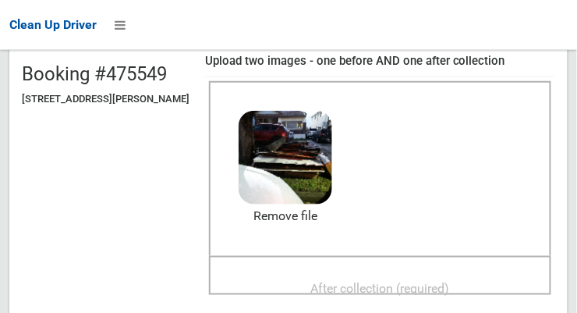
click at [429, 288] on span "After collection (required)" at bounding box center [380, 288] width 139 height 15
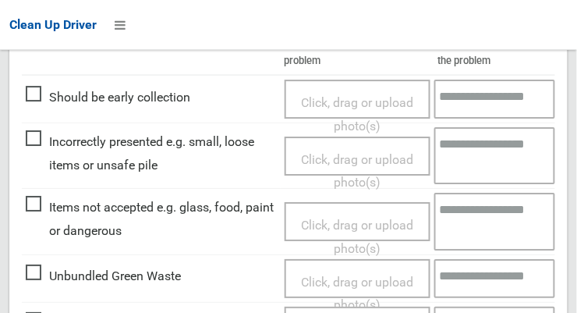
scroll to position [798, 0]
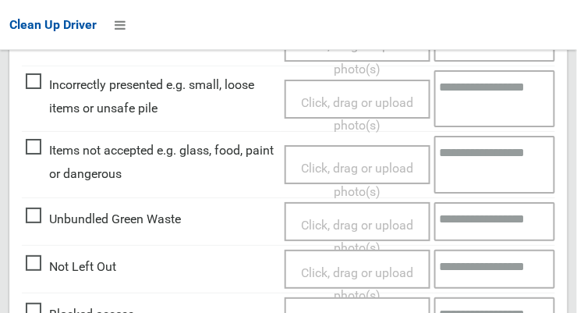
click at [37, 156] on span "Items not accepted e.g. glass, food, paint or dangerous" at bounding box center [151, 162] width 251 height 46
click at [376, 166] on span "Click, drag or upload photo(s)" at bounding box center [357, 180] width 112 height 38
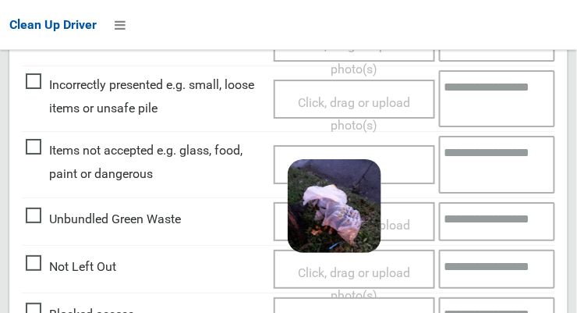
click at [494, 163] on textarea at bounding box center [497, 164] width 117 height 57
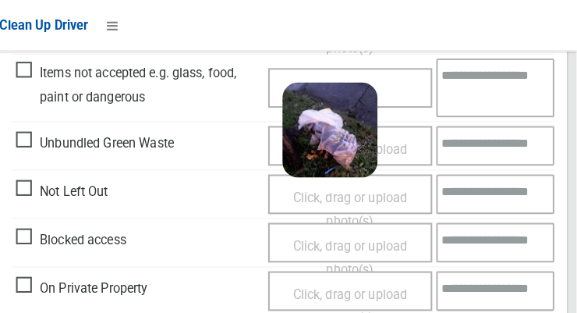
scroll to position [876, 0]
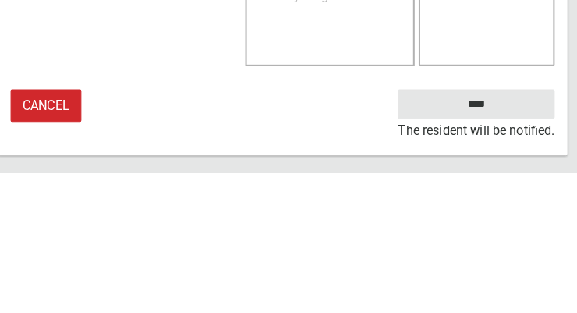
type textarea "*****"
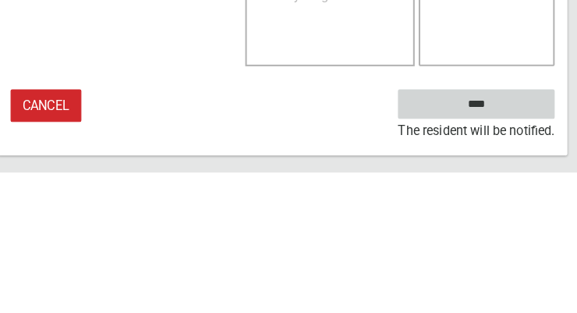
click at [515, 242] on input "****" at bounding box center [478, 246] width 154 height 29
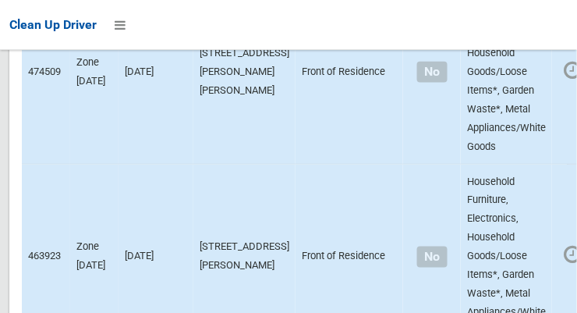
scroll to position [4824, 0]
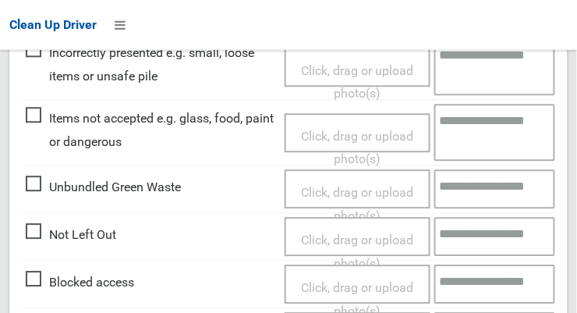
scroll to position [557, 0]
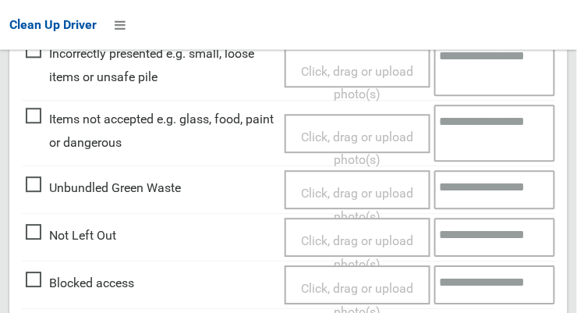
click at [34, 232] on span "Not Left Out" at bounding box center [71, 235] width 90 height 23
click at [381, 240] on span "Click, drag or upload photo(s)" at bounding box center [357, 252] width 112 height 38
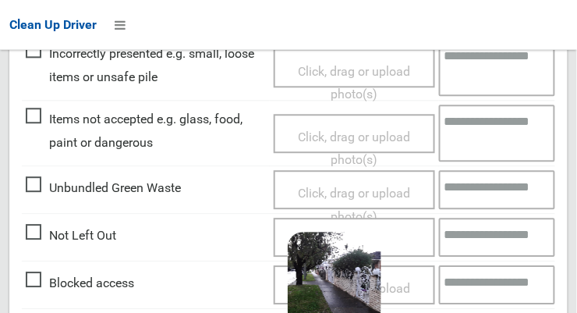
click at [489, 239] on textarea at bounding box center [497, 236] width 117 height 39
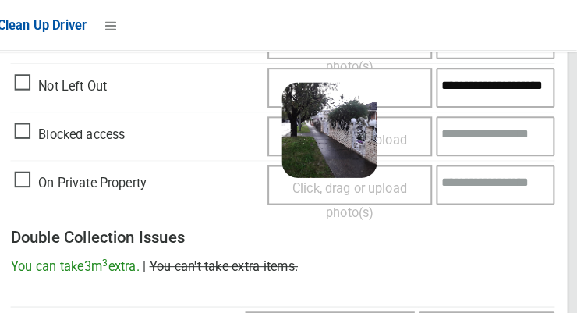
scroll to position [9, 0]
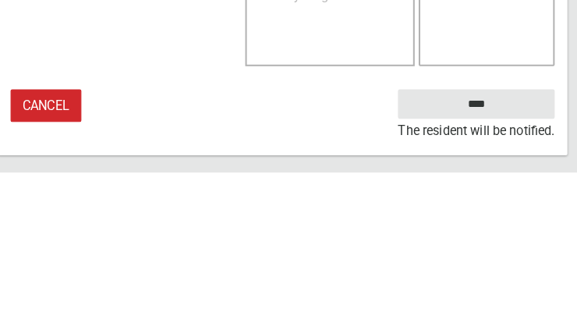
type textarea "**********"
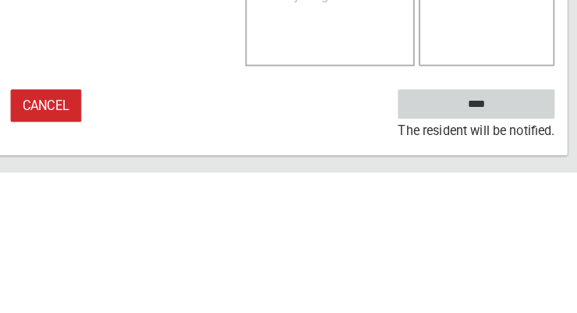
click at [533, 260] on input "****" at bounding box center [478, 246] width 154 height 29
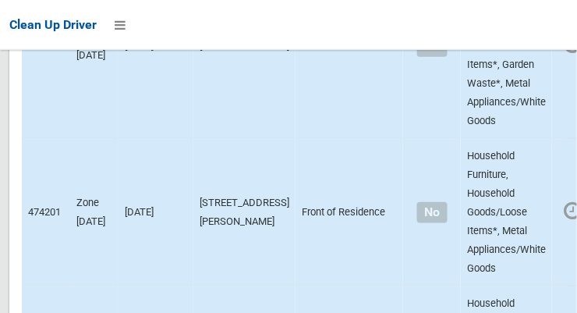
scroll to position [11166, 0]
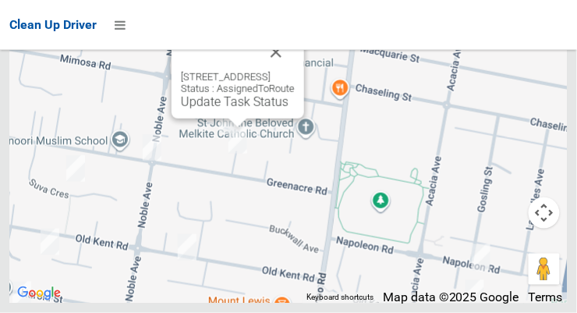
click at [295, 71] on button "Close" at bounding box center [275, 52] width 37 height 37
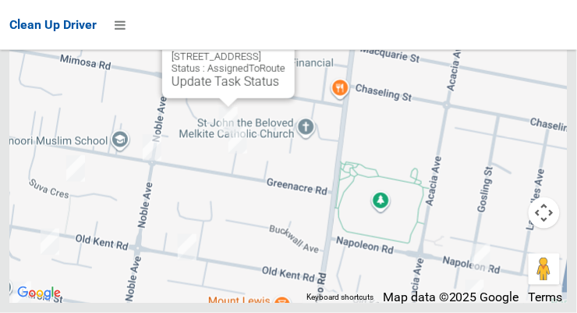
click at [285, 51] on button "Close" at bounding box center [266, 31] width 37 height 37
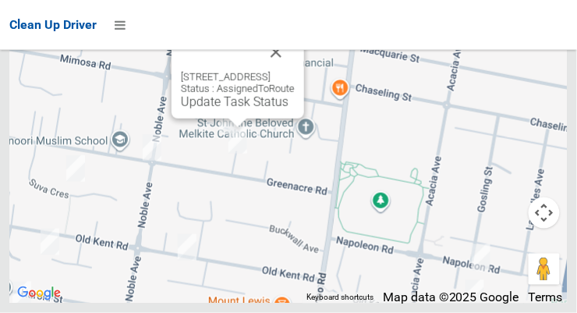
click at [225, 109] on link "Update Task Status" at bounding box center [235, 101] width 108 height 15
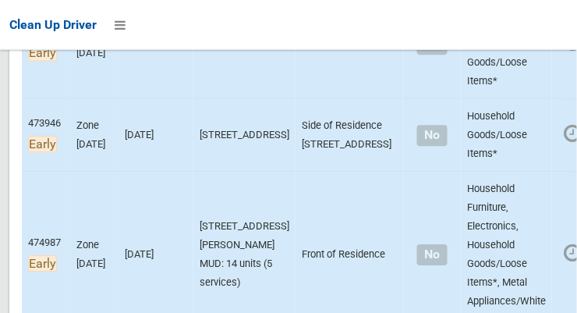
scroll to position [557, 0]
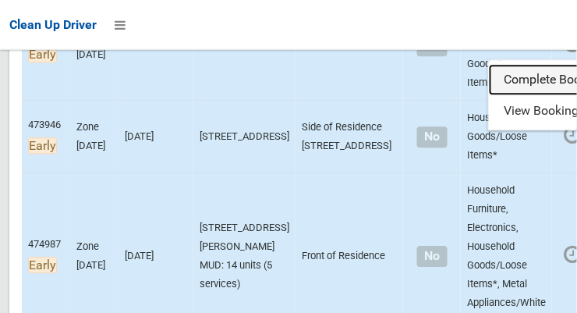
click at [493, 96] on link "Complete Booking" at bounding box center [582, 80] width 186 height 31
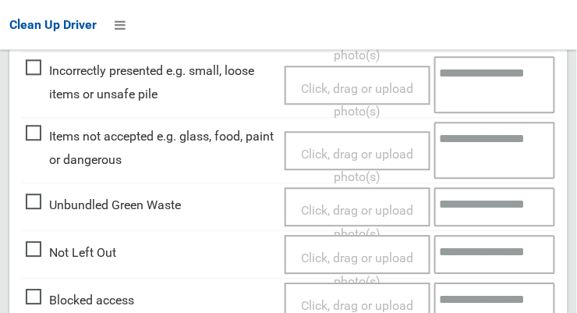
scroll to position [539, 0]
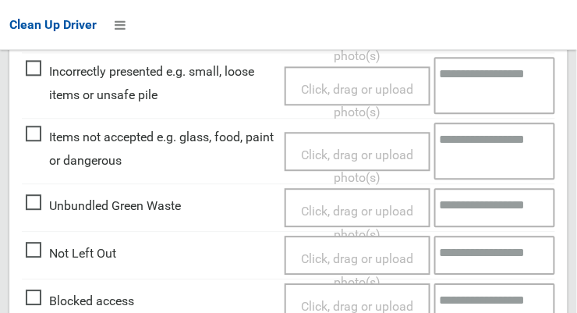
click at [34, 250] on span "Not Left Out" at bounding box center [71, 253] width 90 height 23
click at [392, 257] on span "Click, drag or upload photo(s)" at bounding box center [357, 270] width 112 height 38
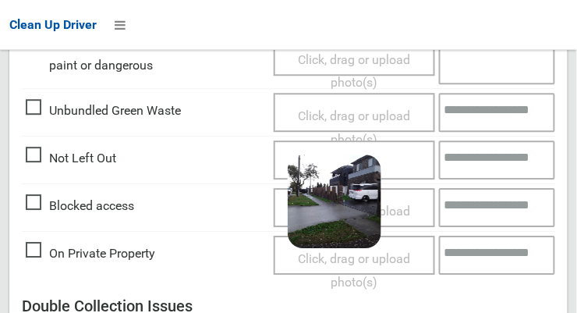
scroll to position [635, 0]
click at [499, 164] on textarea at bounding box center [497, 159] width 117 height 39
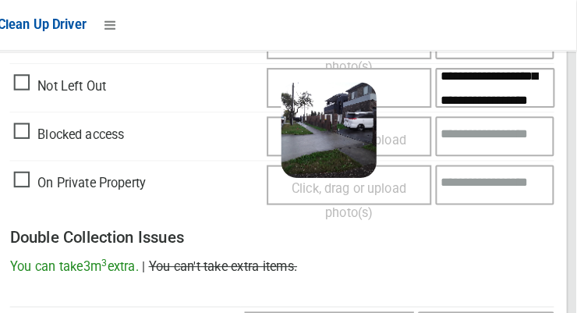
scroll to position [55, 0]
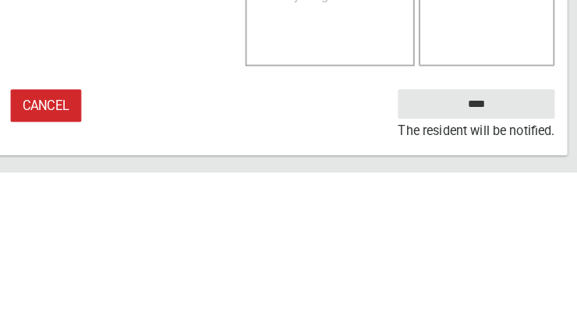
type textarea "**********"
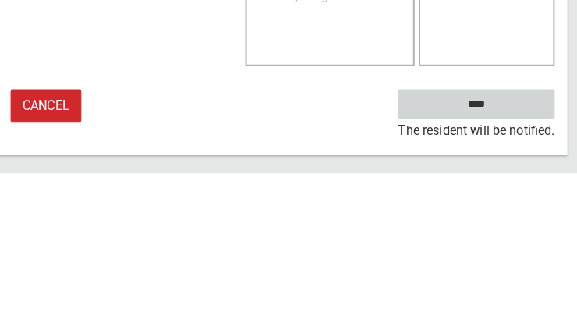
click at [518, 249] on input "****" at bounding box center [478, 246] width 154 height 29
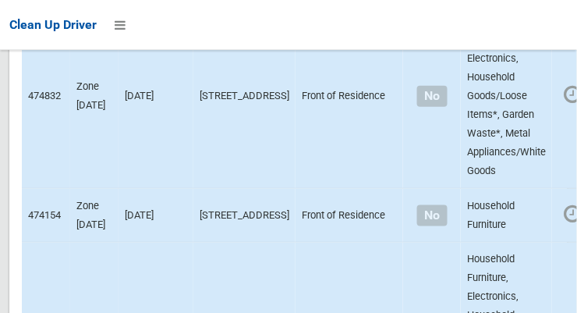
scroll to position [11166, 0]
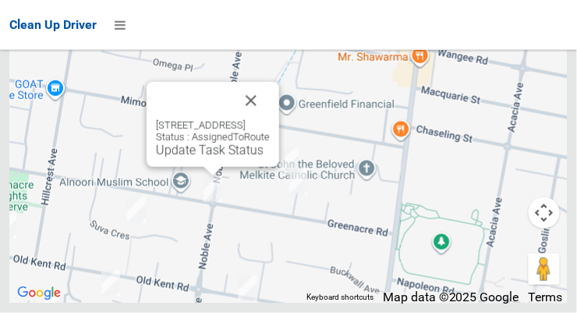
click at [200, 157] on link "Update Task Status" at bounding box center [210, 150] width 108 height 15
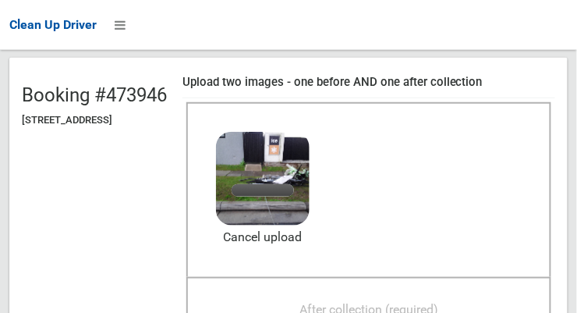
scroll to position [147, 0]
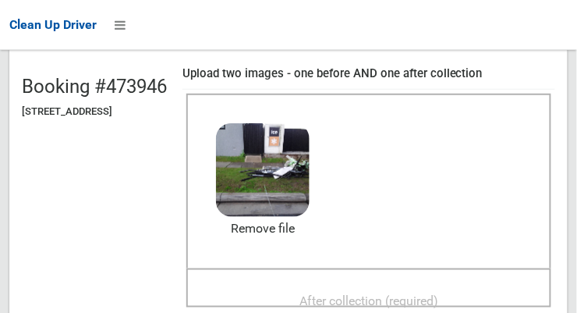
click at [406, 302] on span "After collection (required)" at bounding box center [368, 300] width 139 height 15
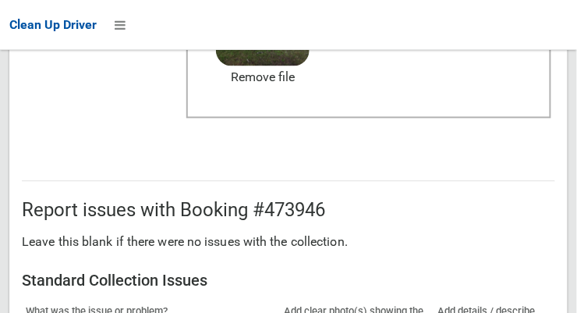
scroll to position [1409, 0]
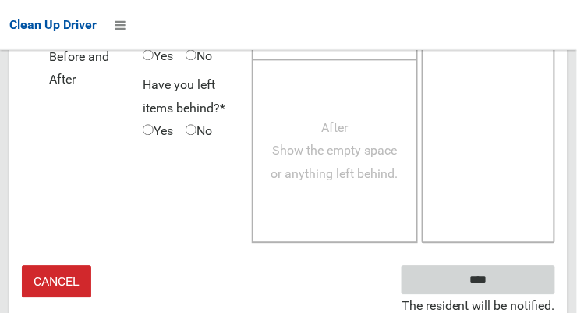
click at [530, 292] on input "****" at bounding box center [478, 280] width 154 height 29
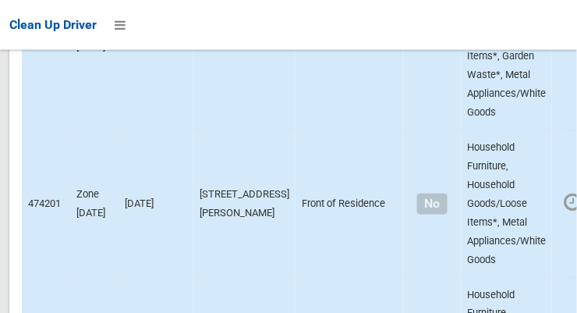
scroll to position [11166, 0]
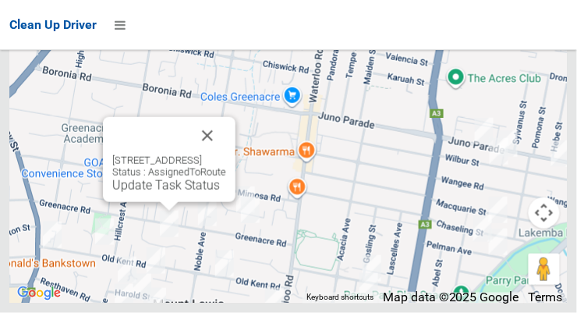
click at [161, 193] on link "Update Task Status" at bounding box center [166, 185] width 108 height 15
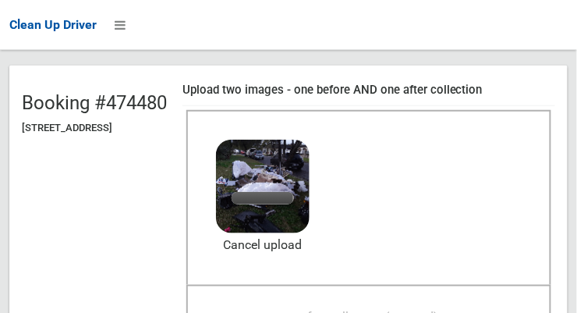
scroll to position [133, 0]
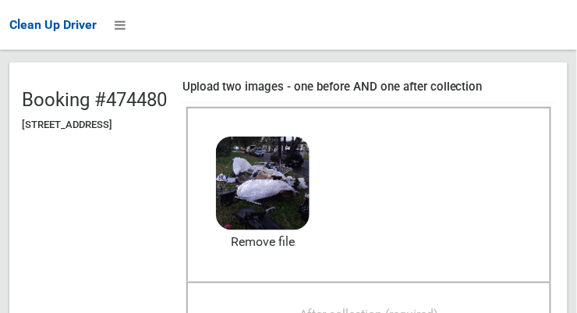
click at [408, 306] on span "After collection (required)" at bounding box center [368, 313] width 139 height 15
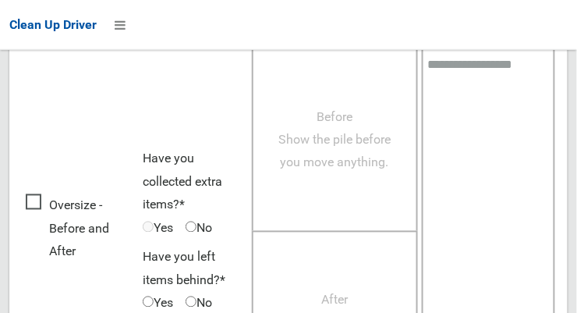
scroll to position [1409, 0]
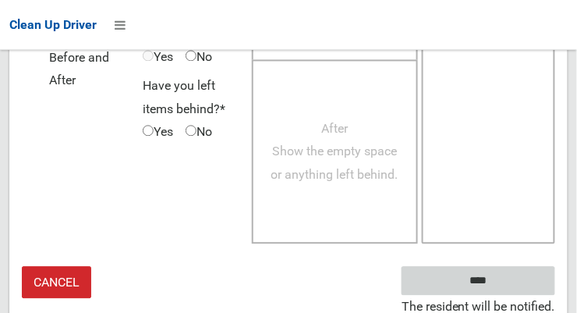
click at [518, 278] on input "****" at bounding box center [478, 280] width 154 height 29
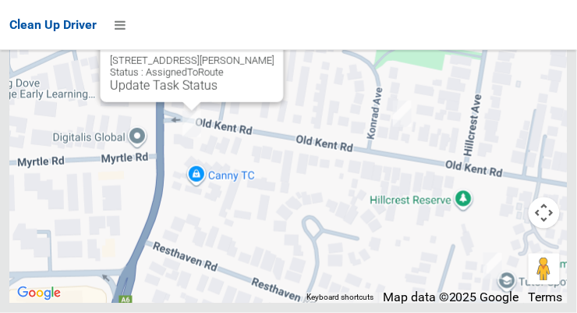
scroll to position [11167, 0]
click at [185, 93] on link "Update Task Status" at bounding box center [164, 85] width 108 height 15
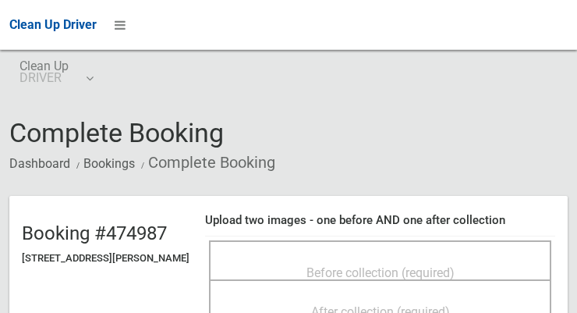
click at [352, 267] on span "Before collection (required)" at bounding box center [380, 272] width 148 height 15
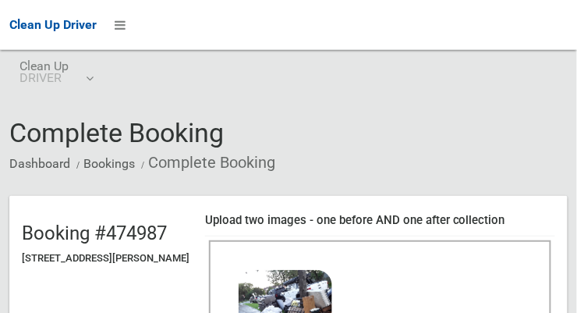
scroll to position [136, 0]
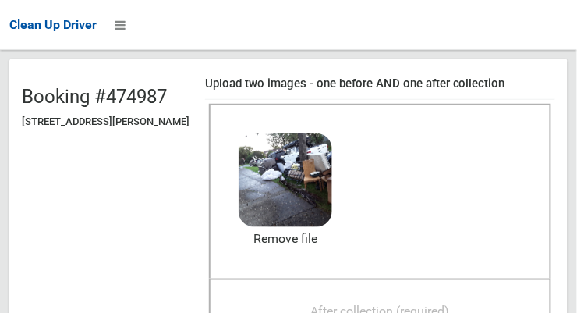
click at [446, 310] on span "After collection (required)" at bounding box center [380, 310] width 139 height 15
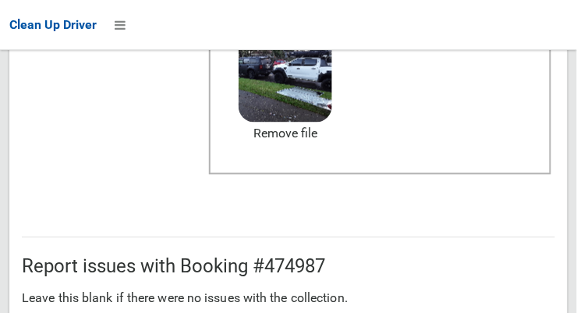
scroll to position [939, 0]
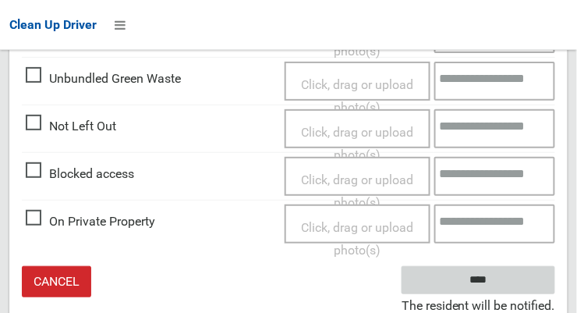
click at [521, 280] on input "****" at bounding box center [478, 280] width 154 height 29
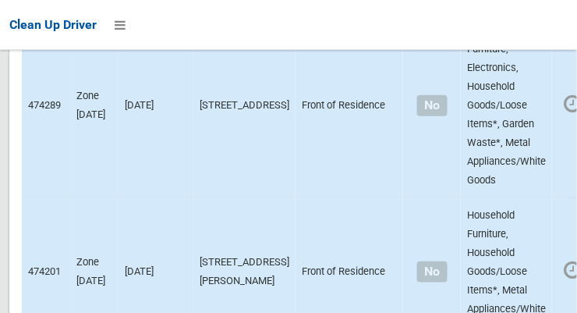
scroll to position [11166, 0]
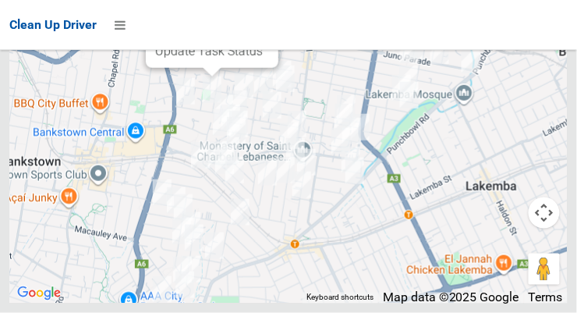
click at [198, 58] on link "Update Task Status" at bounding box center [209, 51] width 108 height 15
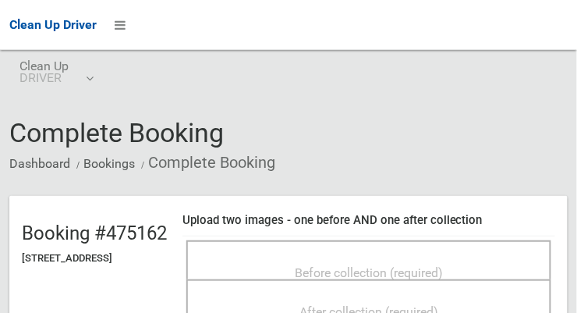
click at [430, 265] on span "Before collection (required)" at bounding box center [369, 272] width 148 height 15
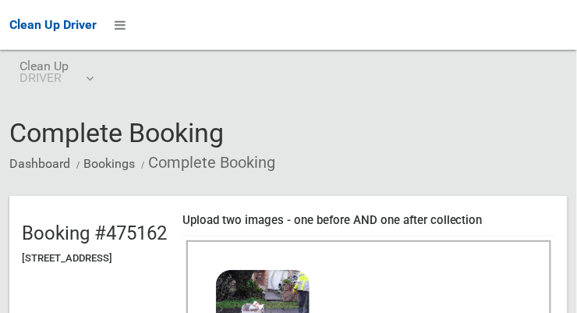
scroll to position [189, 0]
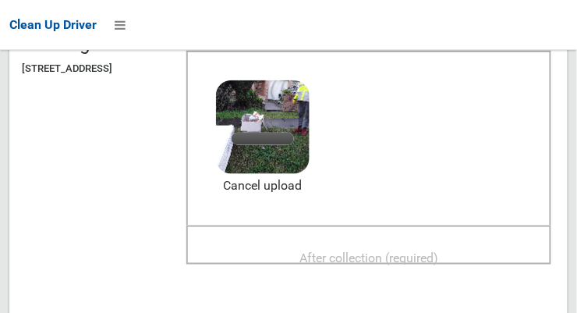
click at [398, 252] on span "After collection (required)" at bounding box center [368, 257] width 139 height 15
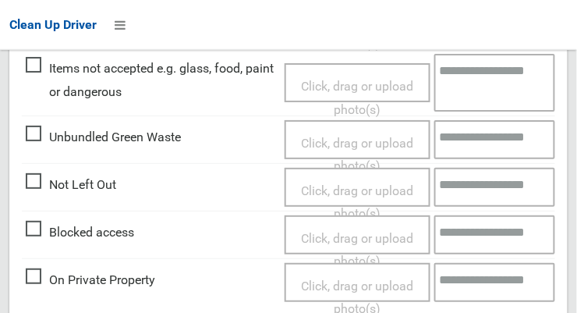
scroll to position [1409, 0]
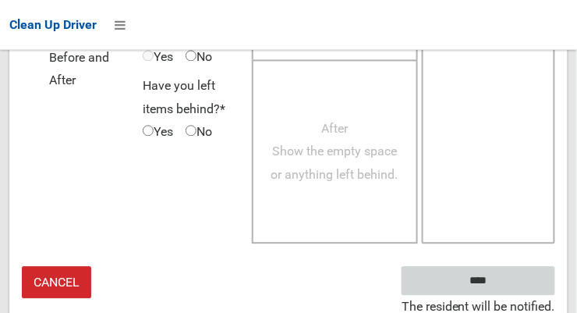
click at [527, 285] on input "****" at bounding box center [478, 280] width 154 height 29
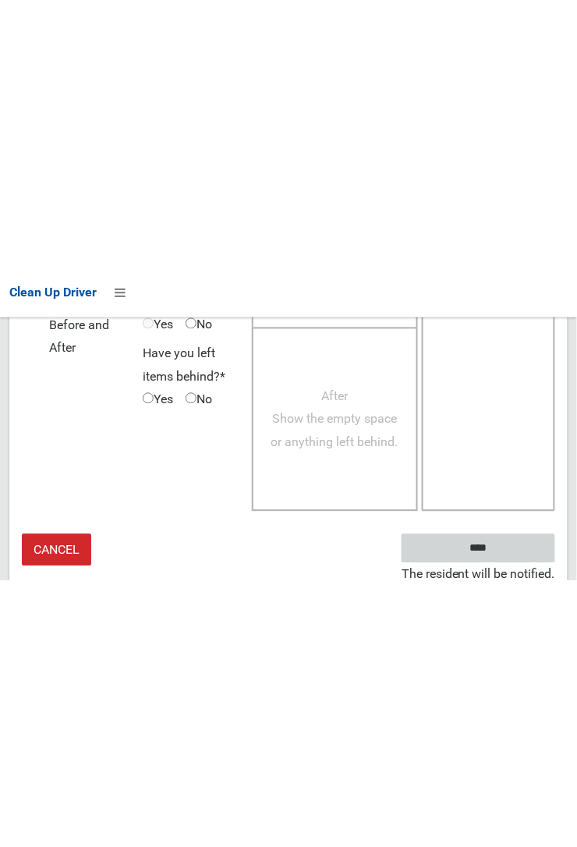
scroll to position [909, 0]
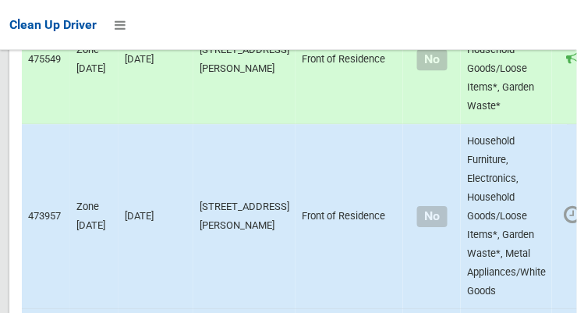
scroll to position [5179, 0]
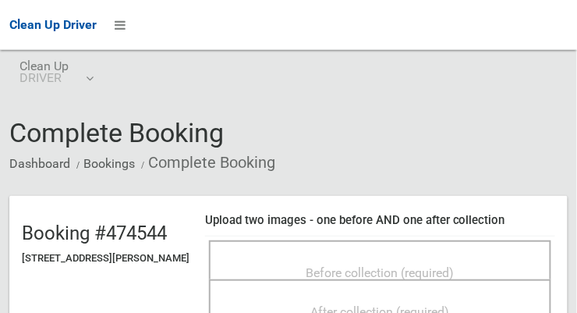
click at [445, 267] on span "Before collection (required)" at bounding box center [380, 272] width 148 height 15
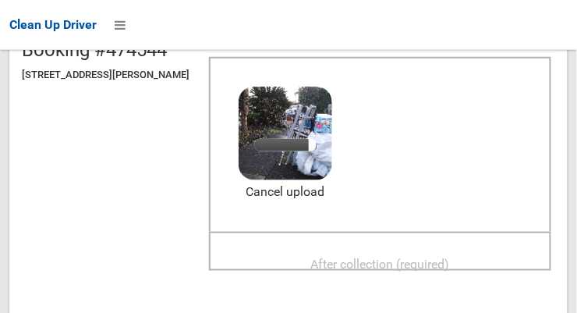
scroll to position [179, 0]
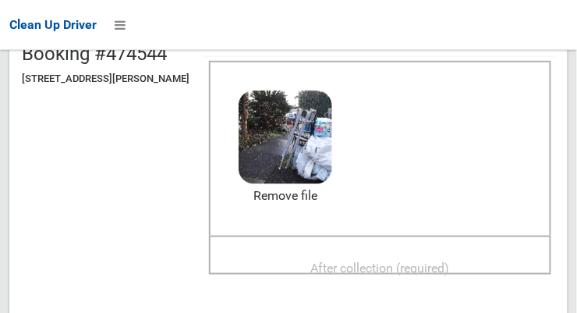
click at [406, 266] on span "After collection (required)" at bounding box center [380, 267] width 139 height 15
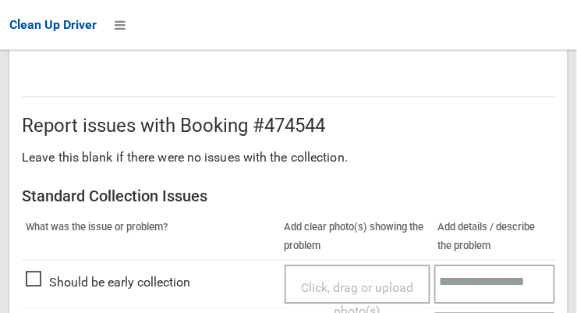
scroll to position [1409, 0]
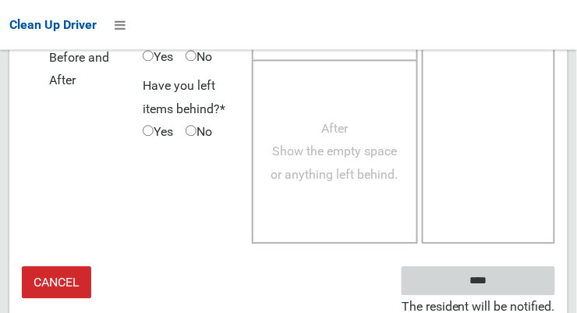
click at [523, 292] on input "****" at bounding box center [478, 280] width 154 height 29
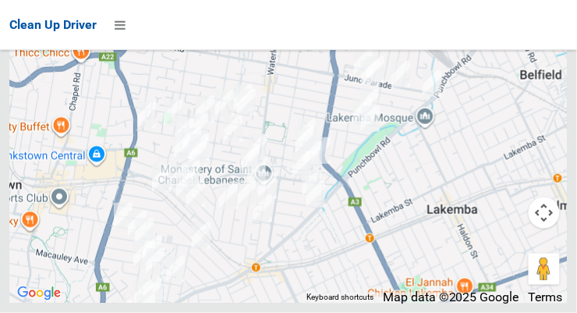
scroll to position [11166, 0]
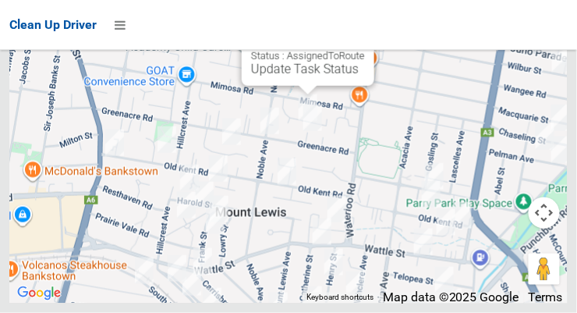
click at [365, 38] on button "Close" at bounding box center [345, 19] width 37 height 37
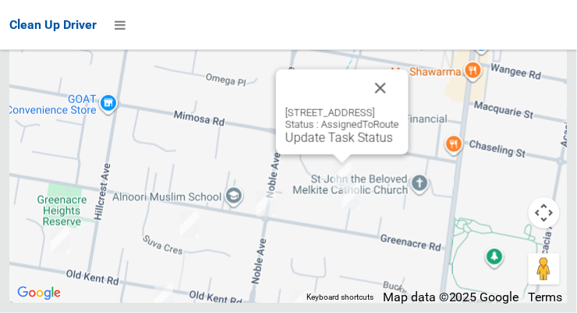
click at [313, 145] on link "Update Task Status" at bounding box center [339, 137] width 108 height 15
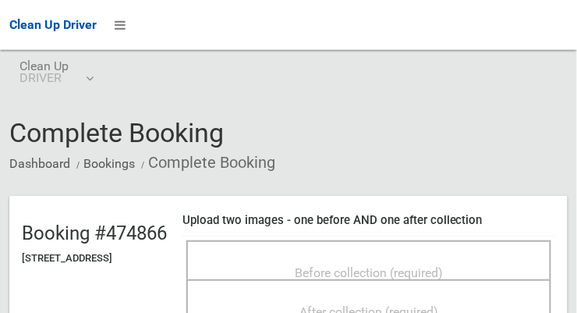
click at [443, 265] on span "Before collection (required)" at bounding box center [369, 272] width 148 height 15
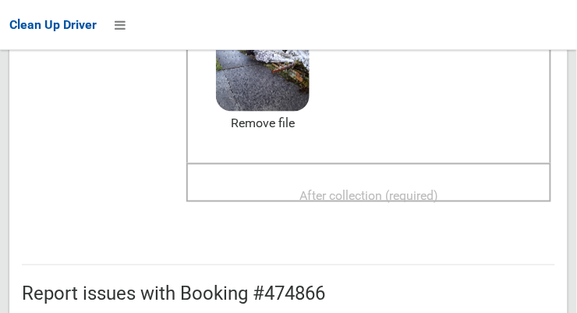
scroll to position [263, 0]
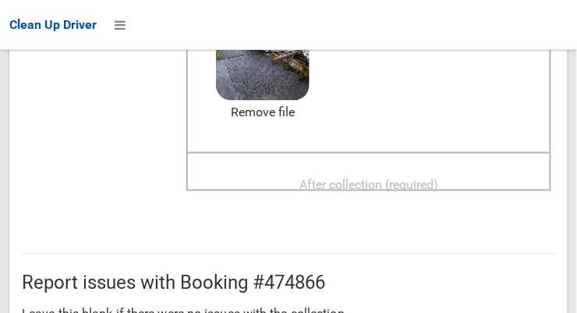
click at [419, 191] on span "After collection (required)" at bounding box center [368, 184] width 139 height 15
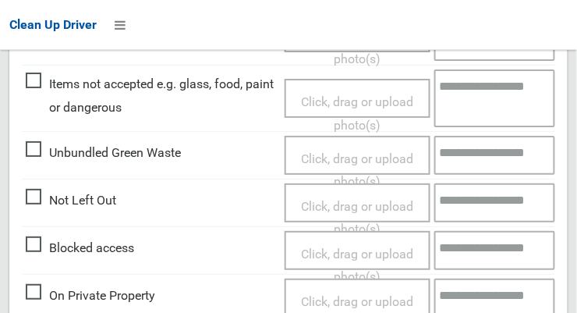
scroll to position [1409, 0]
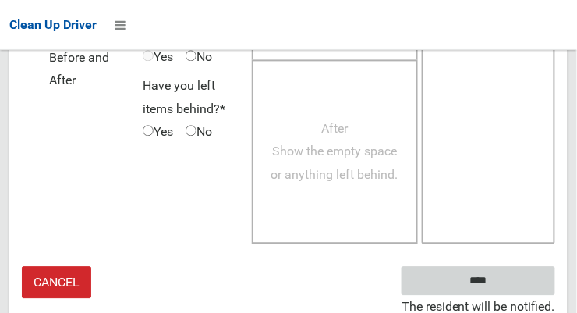
click at [523, 281] on input "****" at bounding box center [478, 280] width 154 height 29
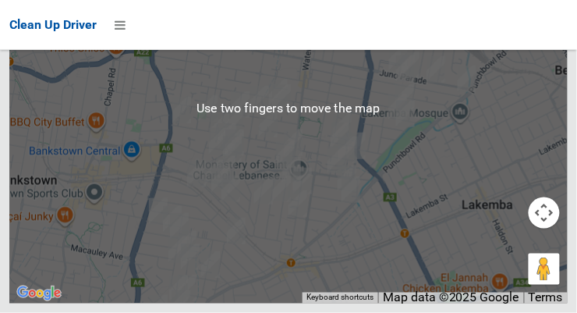
scroll to position [11144, 0]
click at [502, 300] on div at bounding box center [288, 108] width 558 height 390
click at [392, 303] on div at bounding box center [288, 108] width 558 height 390
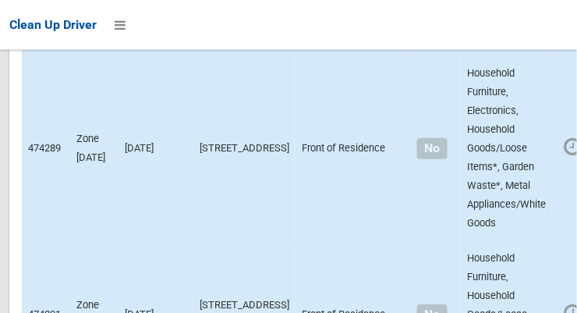
scroll to position [11152, 0]
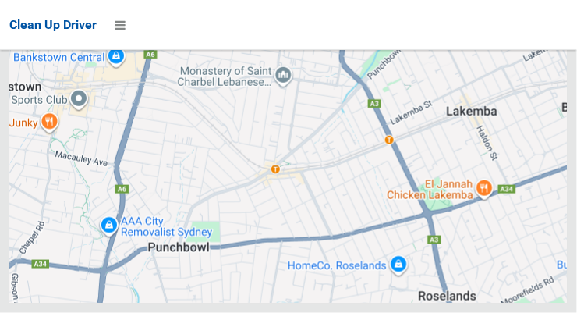
scroll to position [11152, 0]
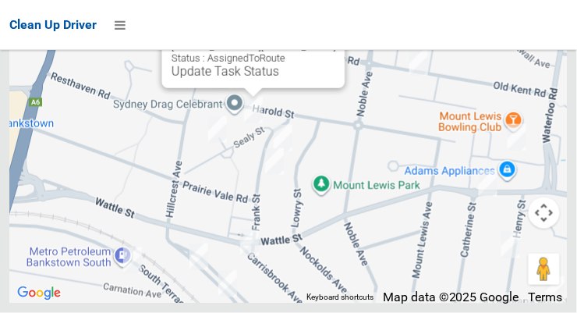
click at [322, 41] on button "Close" at bounding box center [317, 21] width 37 height 37
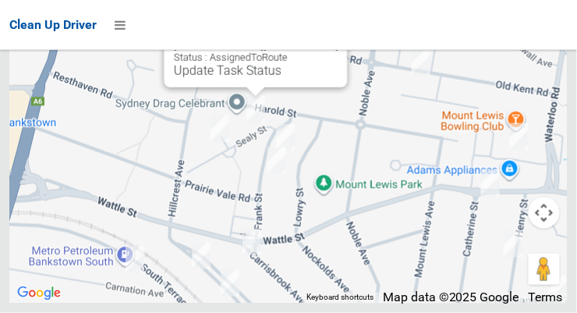
click at [324, 40] on button "Close" at bounding box center [319, 20] width 37 height 37
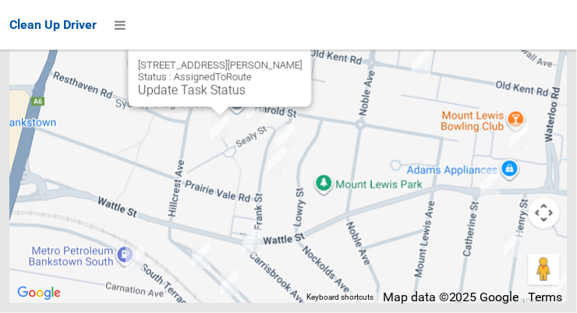
click at [291, 59] on button "Close" at bounding box center [283, 40] width 37 height 37
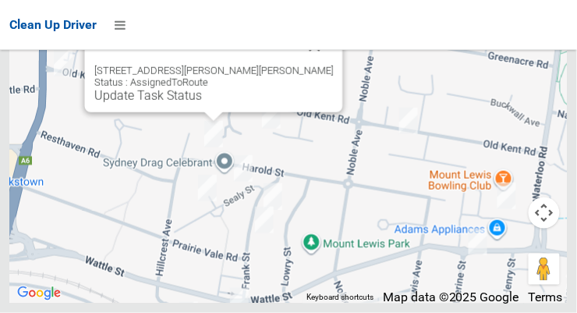
click at [296, 65] on button "Close" at bounding box center [314, 45] width 37 height 37
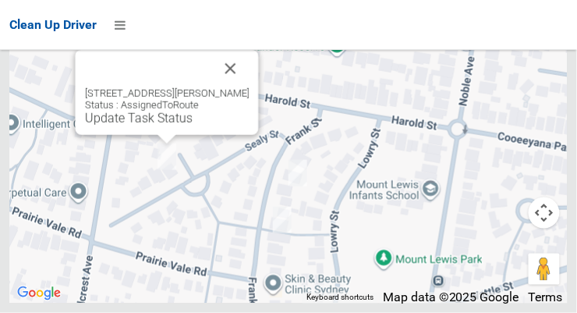
click at [235, 87] on button "Close" at bounding box center [230, 68] width 37 height 37
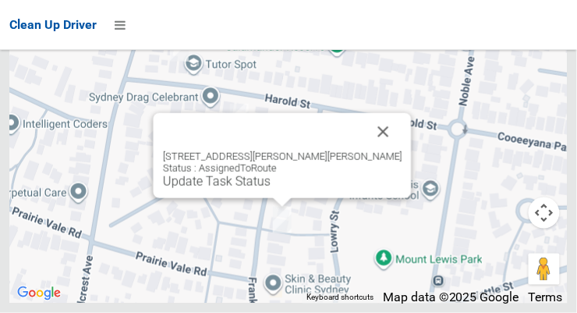
click at [365, 150] on button "Close" at bounding box center [383, 131] width 37 height 37
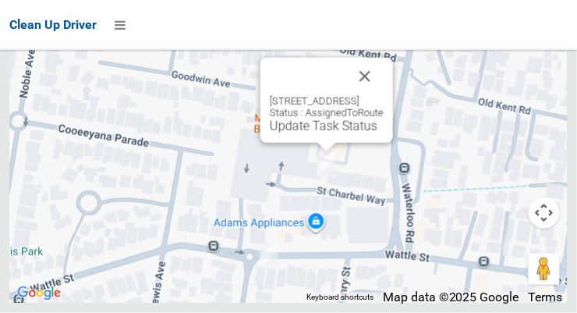
click at [384, 95] on button "Close" at bounding box center [364, 76] width 37 height 37
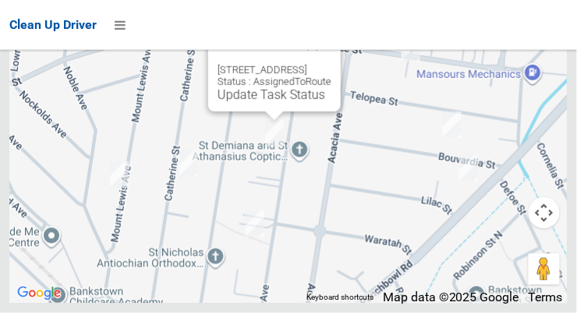
click at [331, 64] on button "Close" at bounding box center [312, 45] width 37 height 37
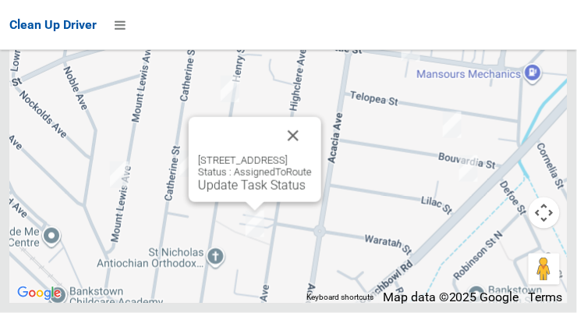
click at [312, 154] on button "Close" at bounding box center [292, 135] width 37 height 37
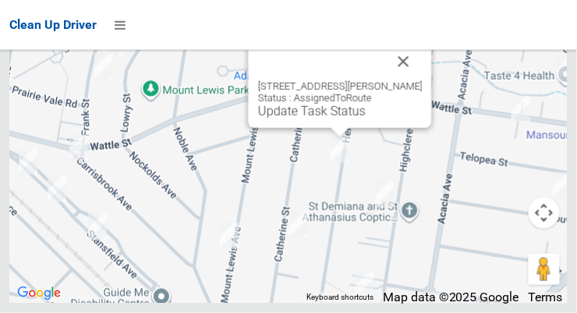
click at [401, 80] on button "Close" at bounding box center [403, 61] width 37 height 37
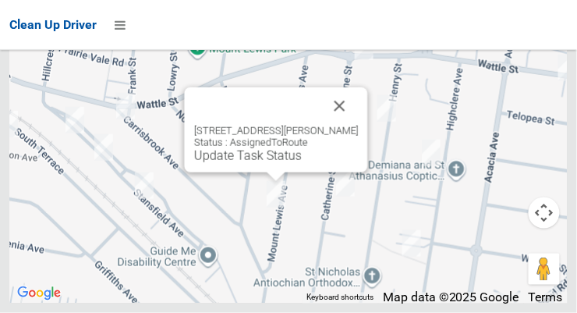
click at [359, 125] on button "Close" at bounding box center [339, 105] width 37 height 37
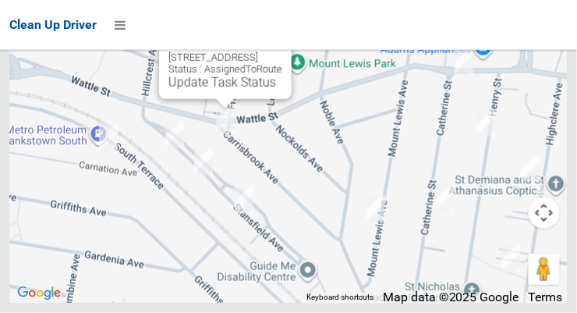
click at [282, 51] on button "Close" at bounding box center [263, 32] width 37 height 37
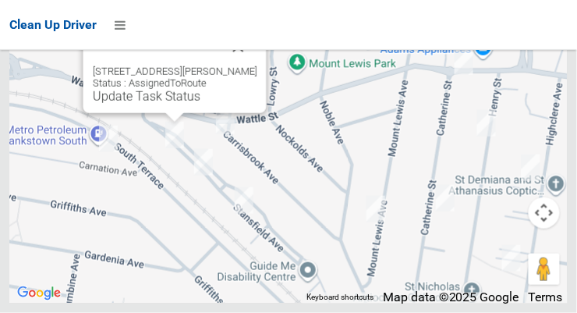
click at [257, 65] on button "Close" at bounding box center [238, 46] width 37 height 37
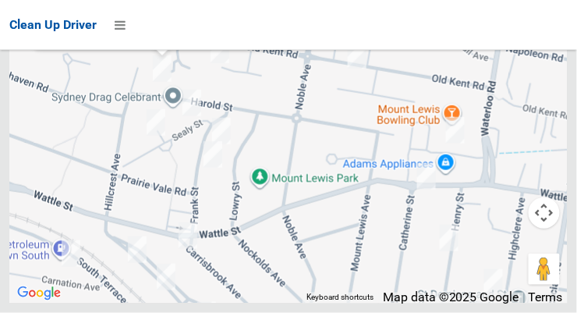
click at [150, 37] on link "Update Task Status" at bounding box center [97, 30] width 108 height 15
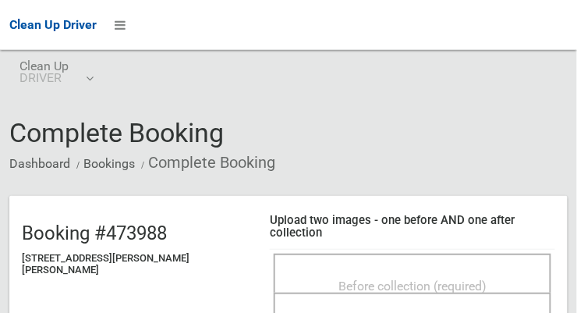
click at [423, 278] on span "Before collection (required)" at bounding box center [412, 285] width 148 height 15
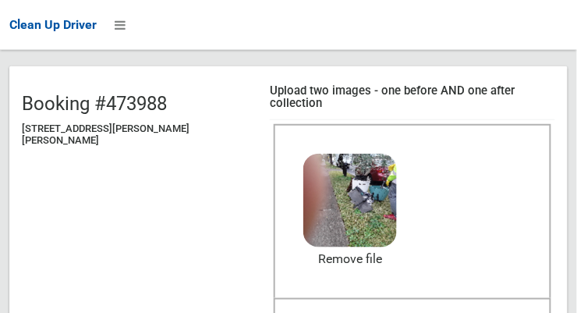
scroll to position [151, 0]
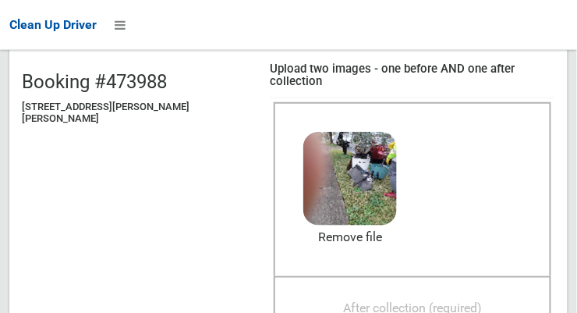
click at [435, 301] on span "After collection (required)" at bounding box center [412, 308] width 139 height 15
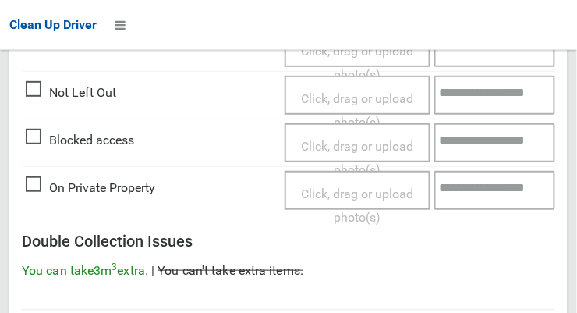
scroll to position [1409, 0]
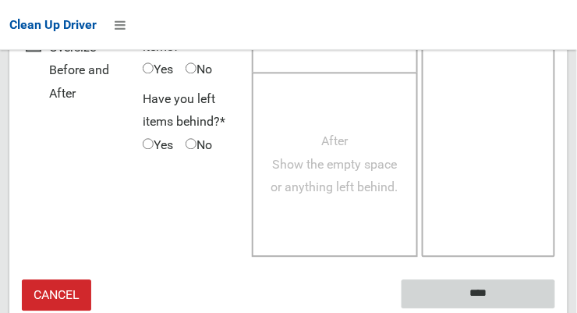
click at [507, 279] on input "****" at bounding box center [478, 293] width 154 height 29
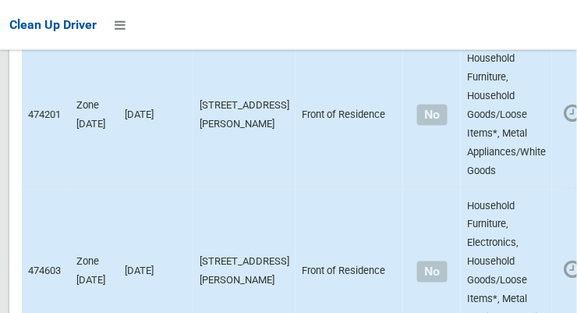
scroll to position [11166, 0]
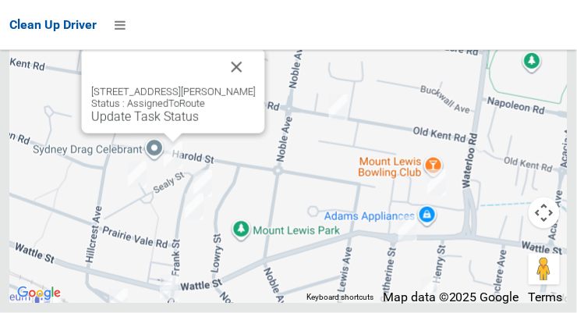
click at [165, 124] on link "Update Task Status" at bounding box center [145, 116] width 108 height 15
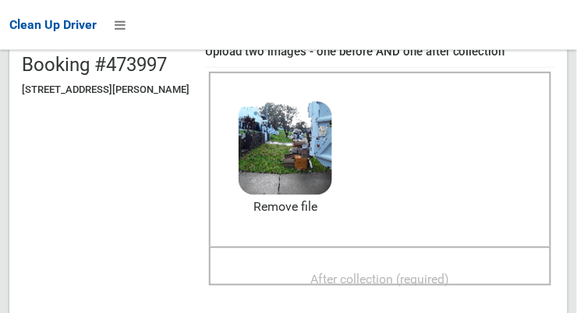
scroll to position [168, 0]
click at [429, 278] on span "After collection (required)" at bounding box center [380, 278] width 139 height 15
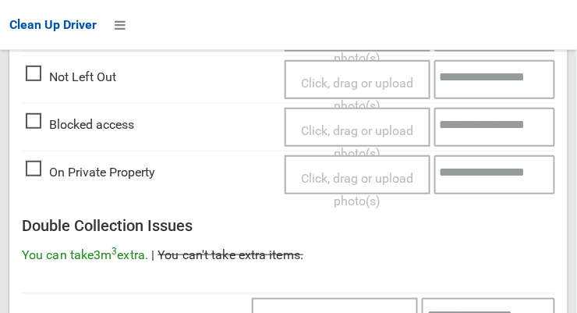
scroll to position [1409, 0]
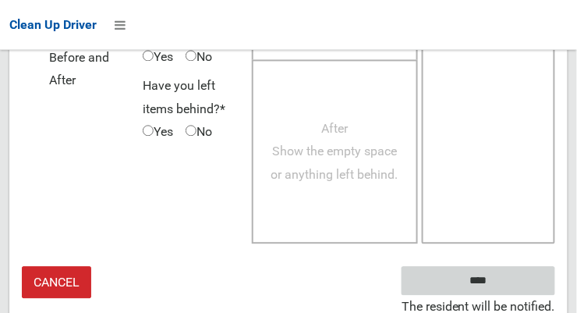
click at [523, 292] on input "****" at bounding box center [478, 280] width 154 height 29
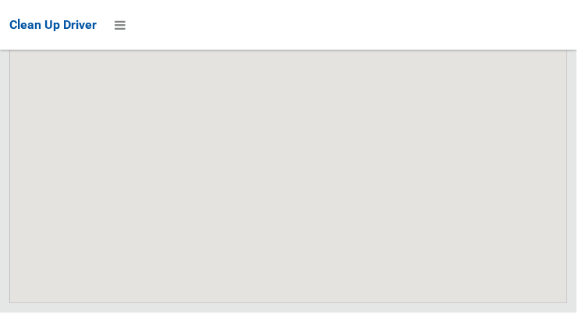
scroll to position [11166, 0]
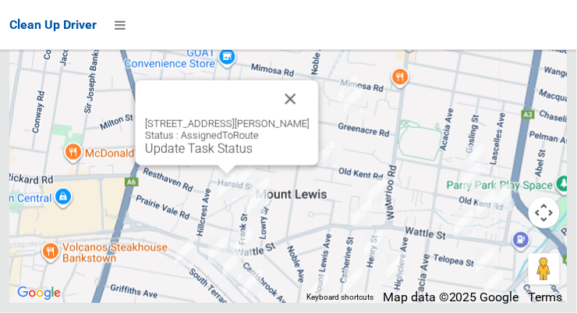
click at [214, 156] on link "Update Task Status" at bounding box center [199, 148] width 108 height 15
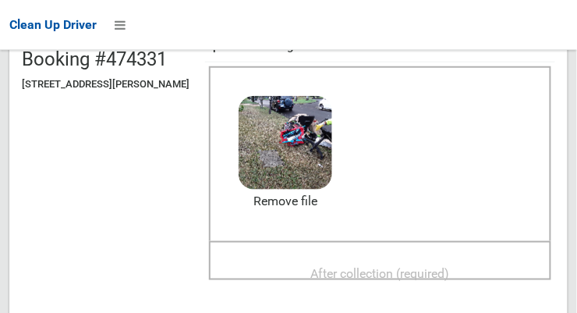
scroll to position [171, 0]
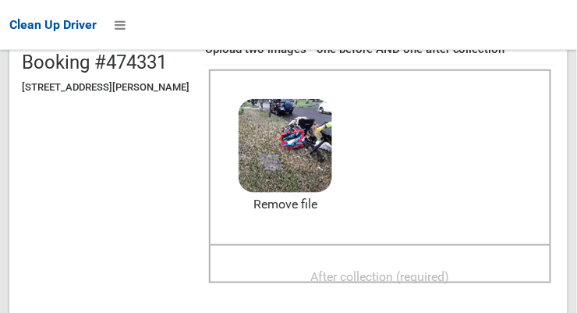
click at [418, 274] on span "After collection (required)" at bounding box center [380, 276] width 139 height 15
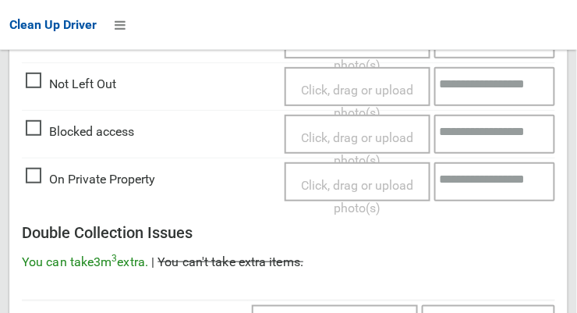
scroll to position [1409, 0]
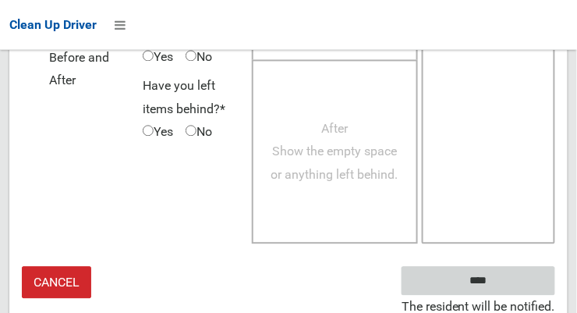
click at [512, 278] on input "****" at bounding box center [478, 280] width 154 height 29
click at [530, 281] on input "****" at bounding box center [478, 280] width 154 height 29
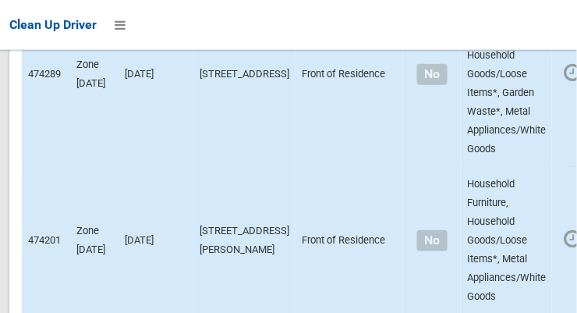
scroll to position [11166, 0]
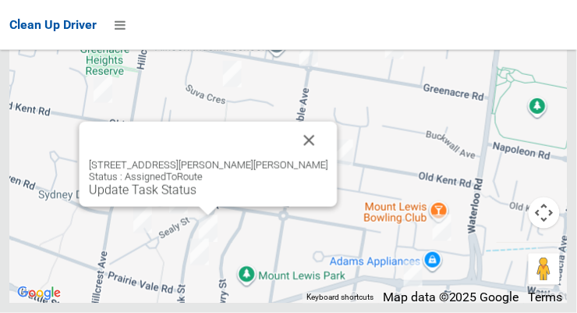
click at [196, 197] on link "Update Task Status" at bounding box center [143, 189] width 108 height 15
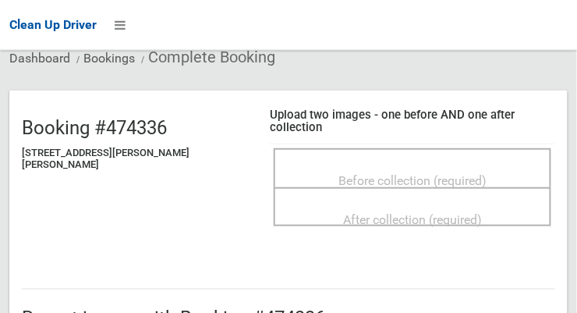
scroll to position [104, 0]
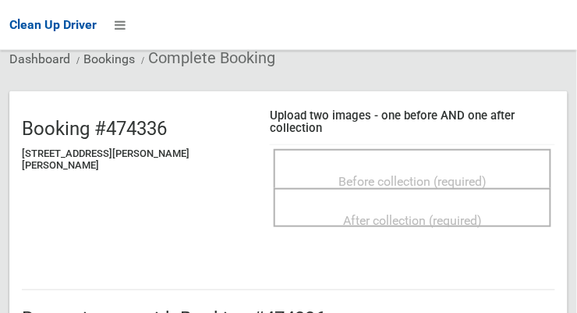
click at [456, 174] on span "Before collection (required)" at bounding box center [412, 181] width 148 height 15
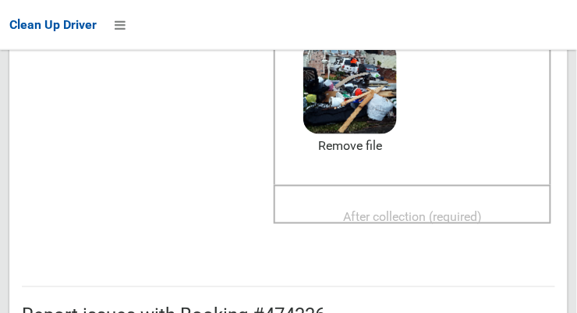
scroll to position [287, 0]
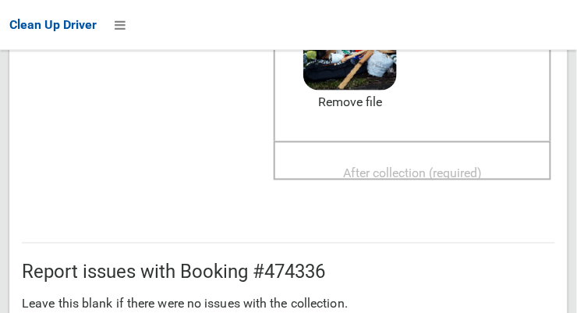
click at [426, 165] on span "After collection (required)" at bounding box center [412, 172] width 139 height 15
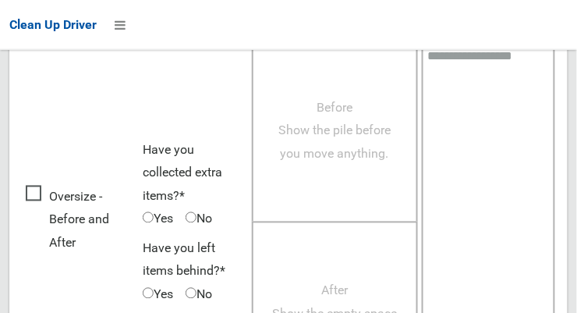
scroll to position [1409, 0]
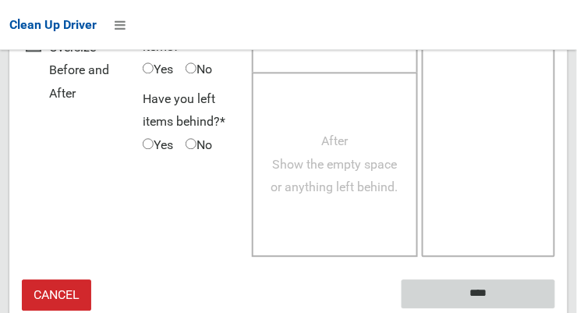
click at [518, 280] on input "****" at bounding box center [478, 293] width 154 height 29
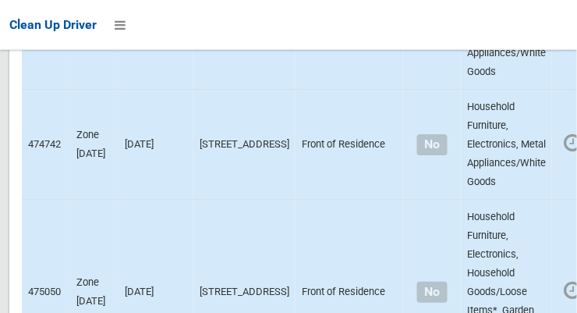
scroll to position [6226, 0]
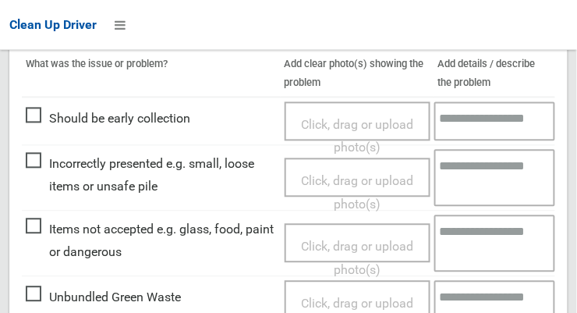
scroll to position [460, 0]
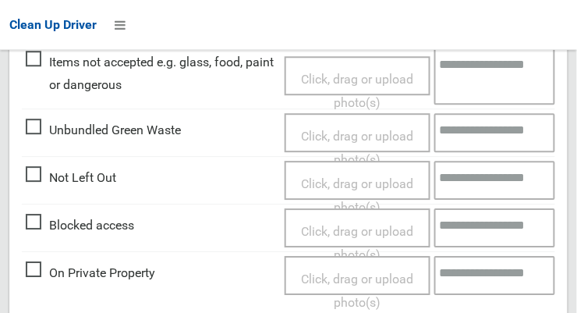
click at [374, 176] on span "Click, drag or upload photo(s)" at bounding box center [357, 195] width 112 height 38
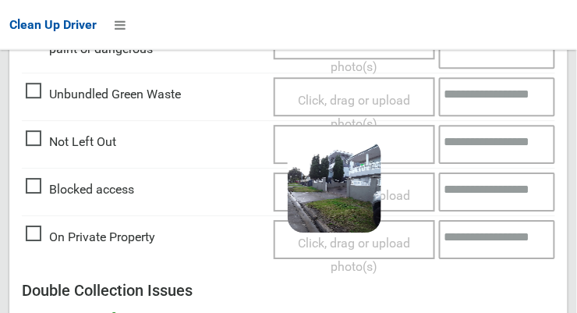
scroll to position [1138, 0]
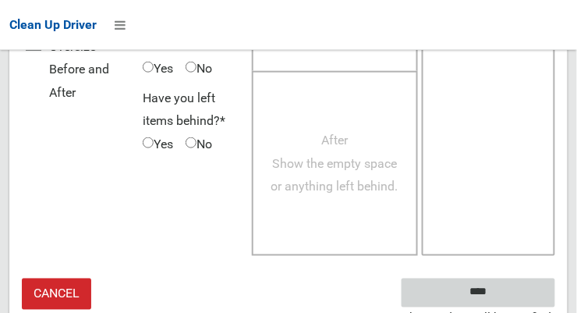
click at [501, 287] on input "****" at bounding box center [478, 292] width 154 height 29
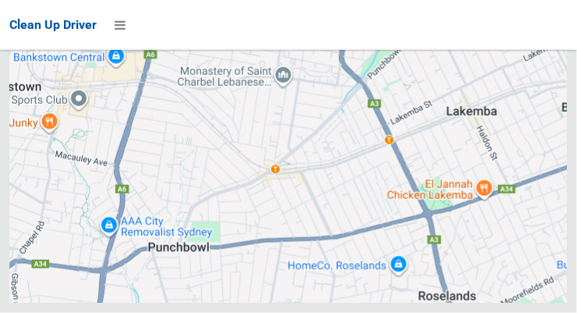
scroll to position [11166, 0]
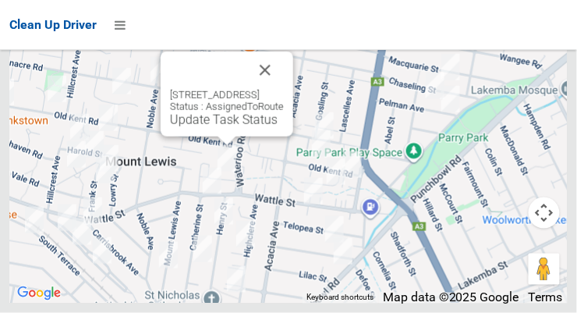
click at [221, 127] on link "Update Task Status" at bounding box center [224, 119] width 108 height 15
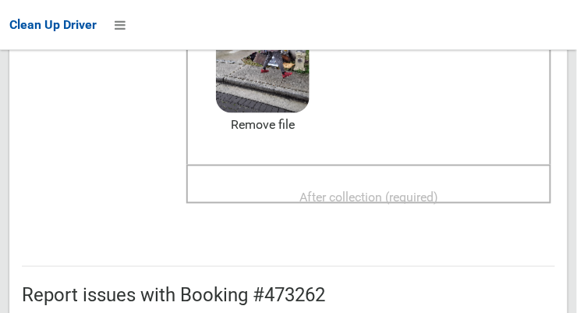
scroll to position [247, 0]
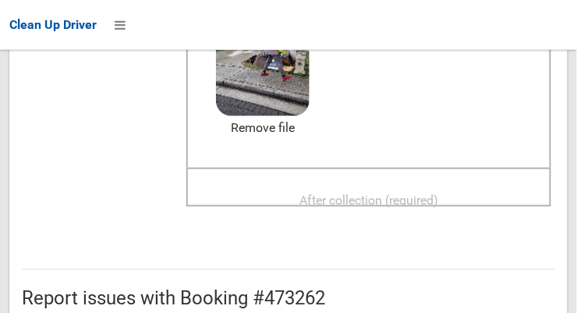
click at [438, 206] on span "After collection (required)" at bounding box center [368, 200] width 139 height 15
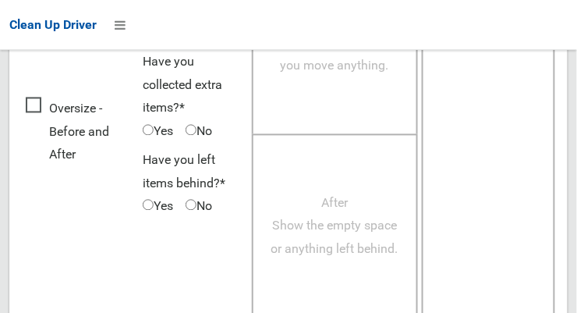
scroll to position [1409, 0]
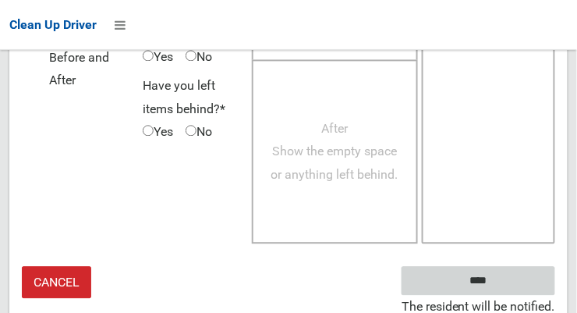
click at [520, 282] on input "****" at bounding box center [478, 280] width 154 height 29
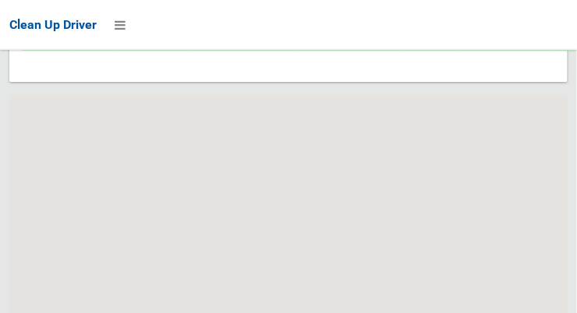
scroll to position [11166, 0]
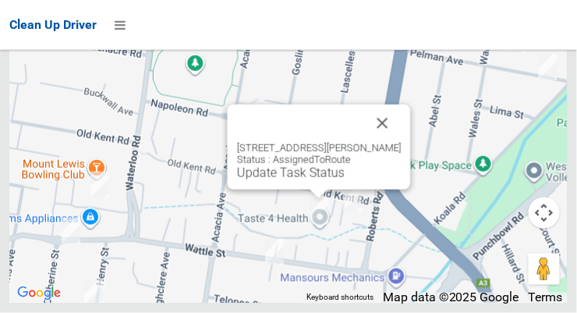
click at [387, 142] on button "Close" at bounding box center [382, 122] width 37 height 37
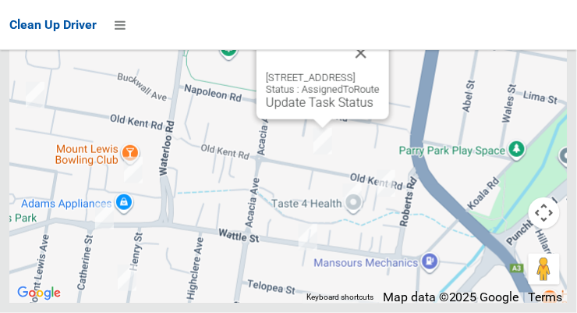
click at [380, 72] on button "Close" at bounding box center [360, 52] width 37 height 37
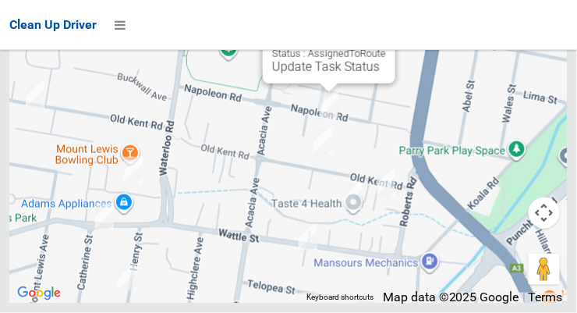
click at [327, 74] on link "Update Task Status" at bounding box center [326, 66] width 108 height 15
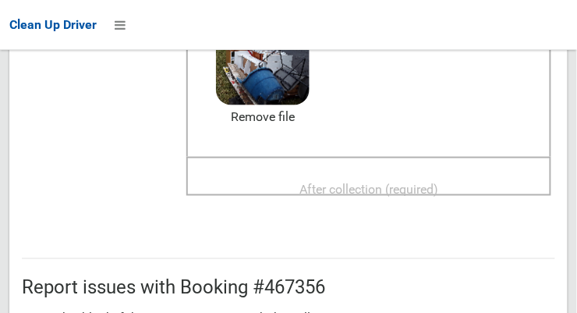
scroll to position [257, 0]
click at [438, 196] on span "After collection (required)" at bounding box center [368, 189] width 139 height 15
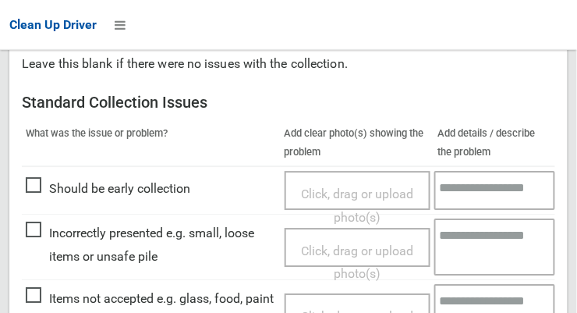
scroll to position [1409, 0]
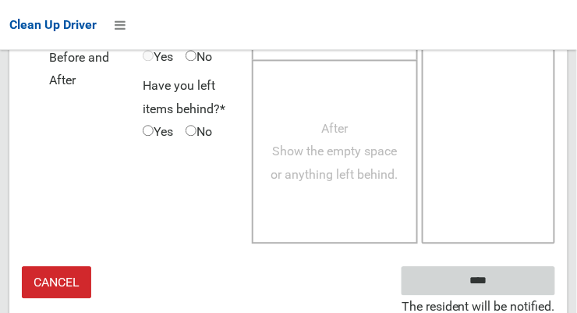
click at [518, 277] on input "****" at bounding box center [478, 280] width 154 height 29
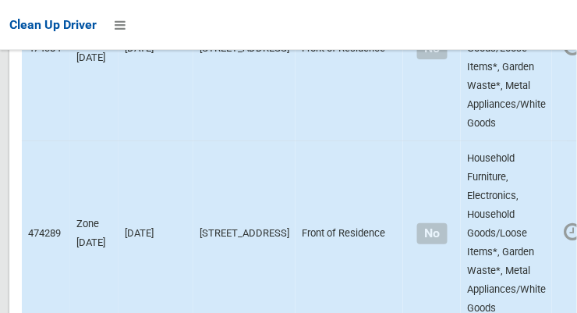
scroll to position [11166, 0]
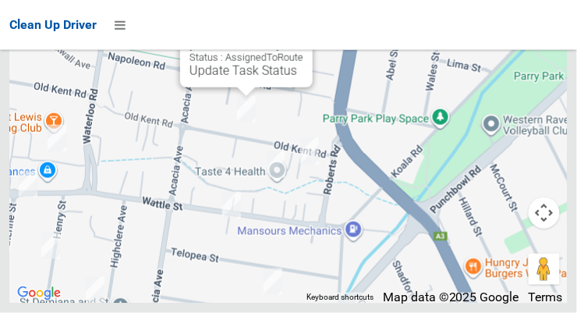
click at [245, 87] on div "[STREET_ADDRESS] Status : AssignedToRoute Update Task Status" at bounding box center [246, 44] width 133 height 85
click at [189, 78] on link "Update Task Status" at bounding box center [243, 70] width 108 height 15
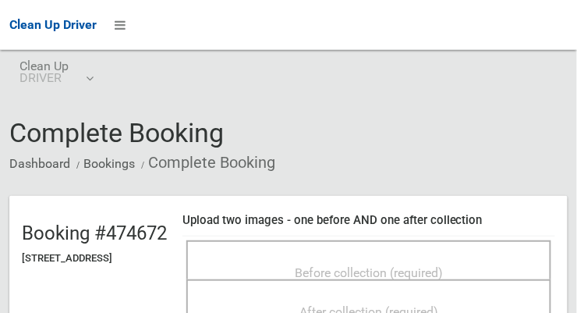
click at [426, 265] on span "Before collection (required)" at bounding box center [369, 272] width 148 height 15
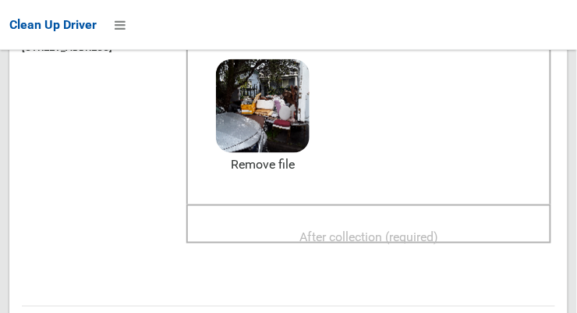
scroll to position [292, 0]
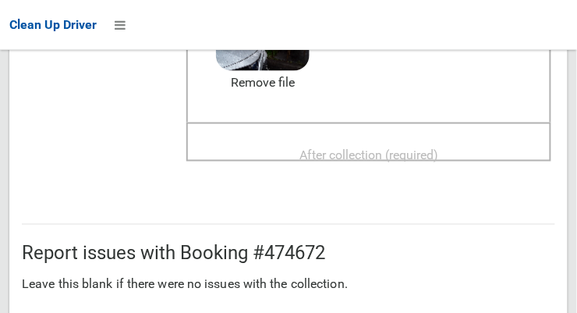
click at [434, 161] on span "After collection (required)" at bounding box center [368, 154] width 139 height 15
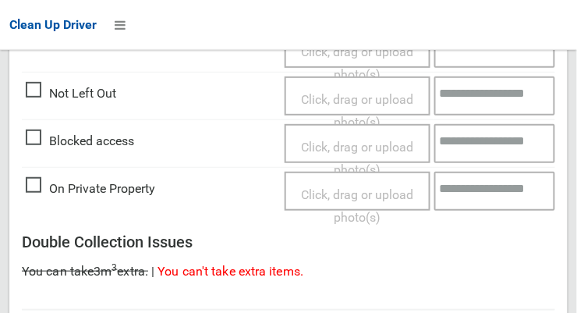
scroll to position [1409, 0]
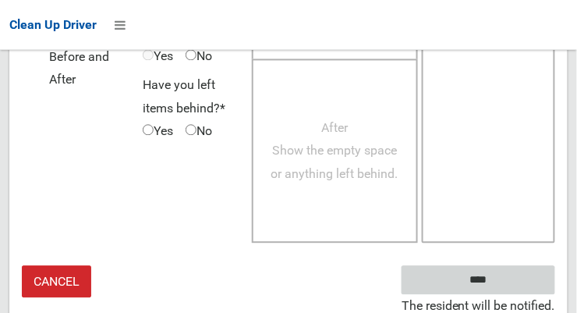
click at [521, 281] on input "****" at bounding box center [478, 280] width 154 height 29
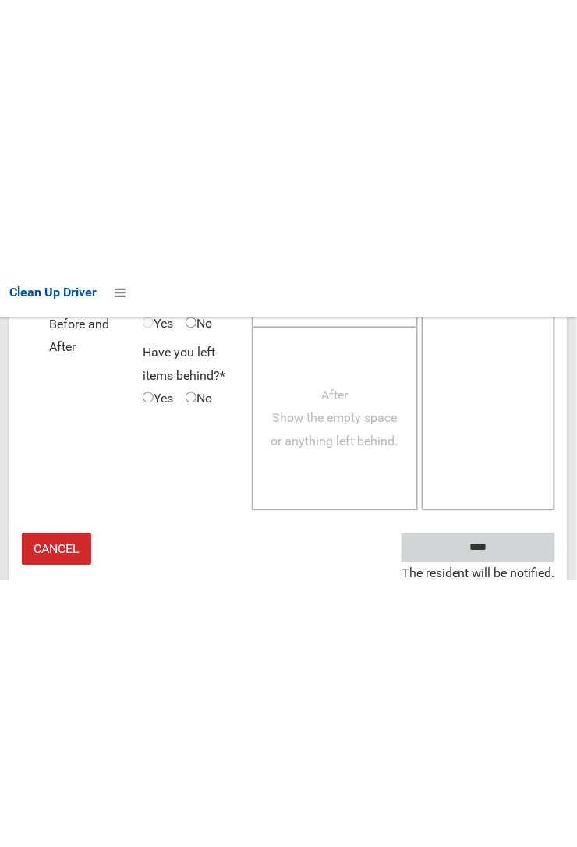
scroll to position [909, 0]
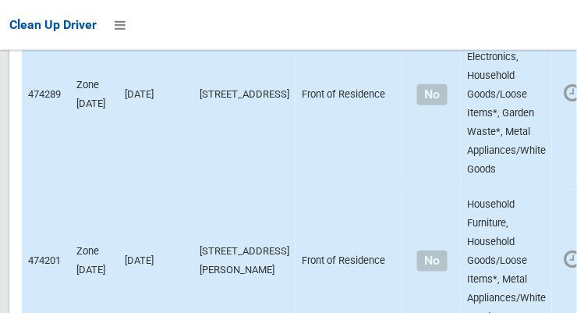
scroll to position [11166, 0]
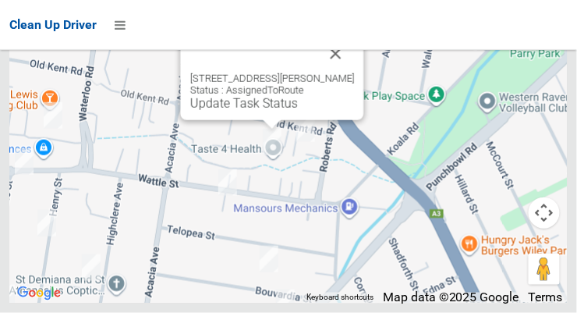
click at [263, 111] on link "Update Task Status" at bounding box center [244, 103] width 108 height 15
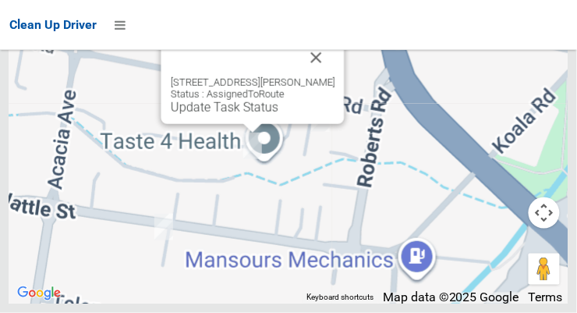
click at [335, 76] on button "Close" at bounding box center [316, 57] width 37 height 37
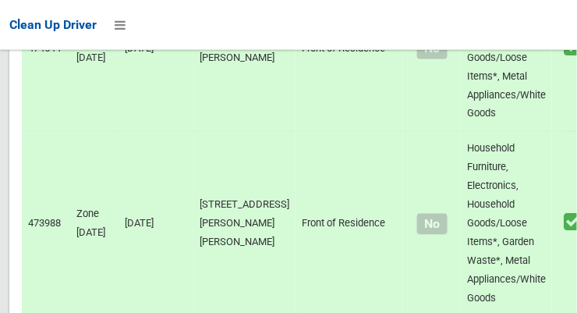
scroll to position [3991, 0]
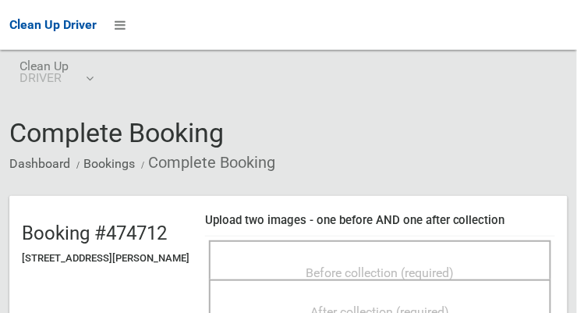
click at [408, 265] on span "Before collection (required)" at bounding box center [380, 272] width 148 height 15
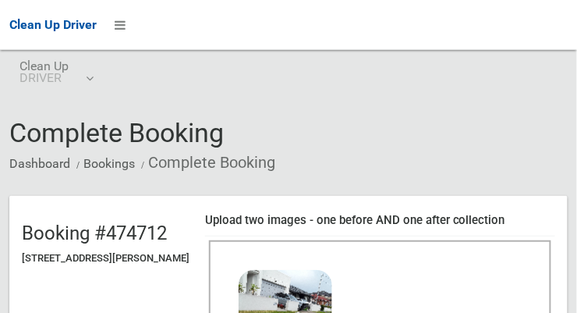
scroll to position [147, 0]
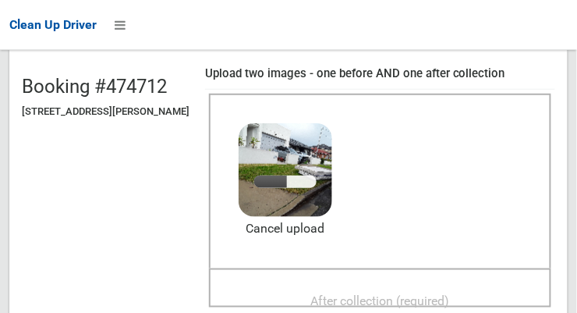
click at [415, 295] on span "After collection (required)" at bounding box center [380, 300] width 139 height 15
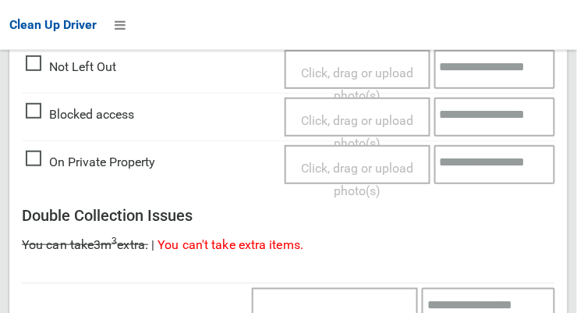
scroll to position [1409, 0]
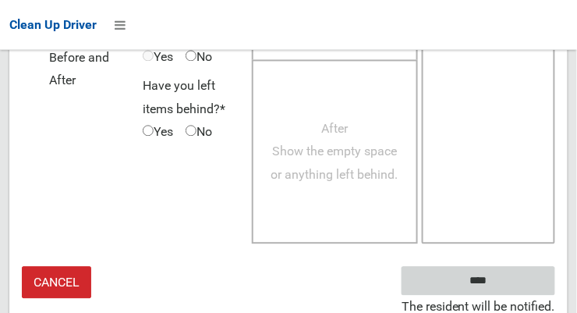
click at [521, 283] on input "****" at bounding box center [478, 280] width 154 height 29
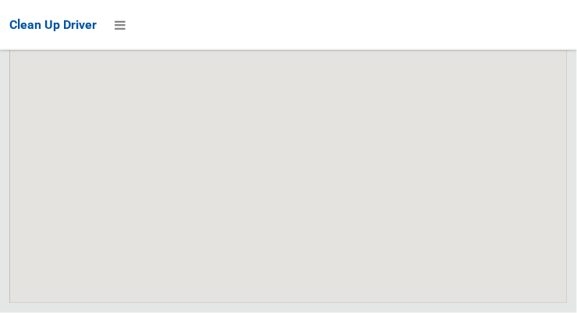
scroll to position [11166, 0]
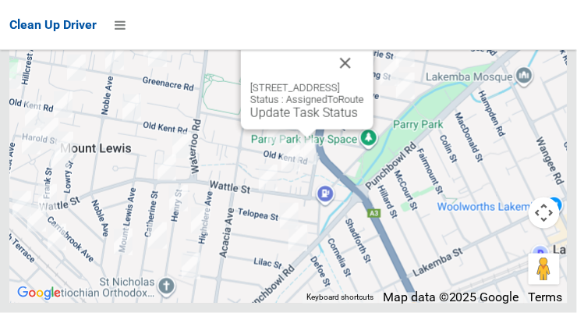
click at [288, 120] on link "Update Task Status" at bounding box center [304, 112] width 108 height 15
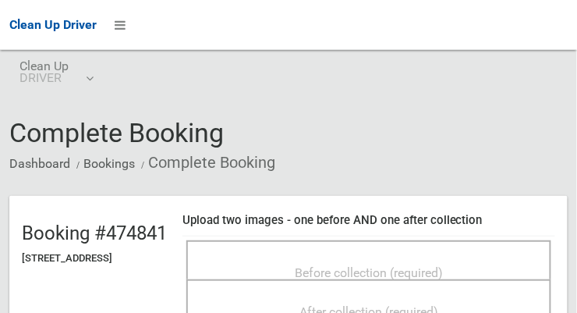
click at [422, 265] on span "Before collection (required)" at bounding box center [369, 272] width 148 height 15
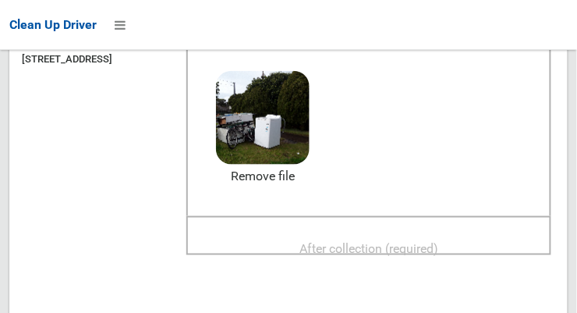
scroll to position [198, 0]
click at [438, 248] on span "After collection (required)" at bounding box center [368, 249] width 139 height 15
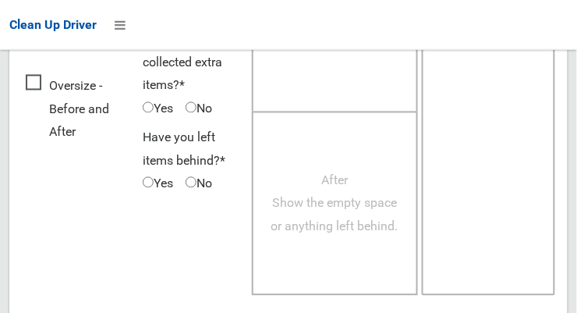
scroll to position [1409, 0]
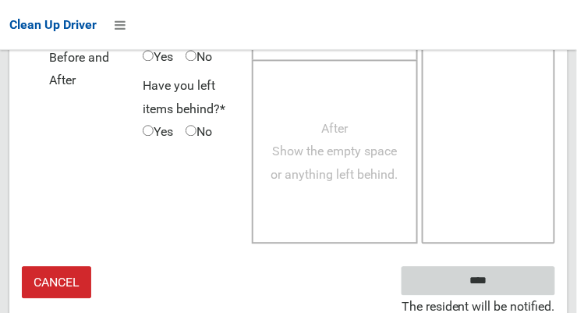
click at [520, 285] on input "****" at bounding box center [478, 280] width 154 height 29
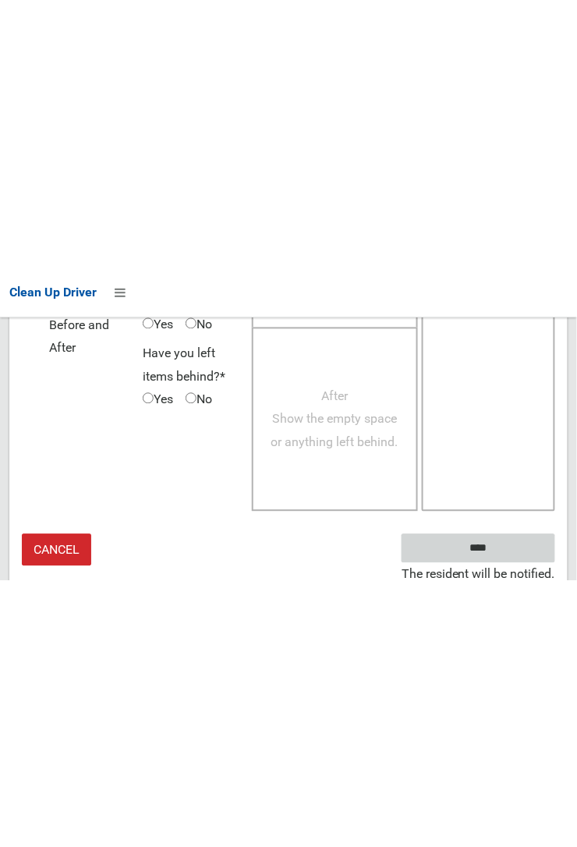
scroll to position [909, 0]
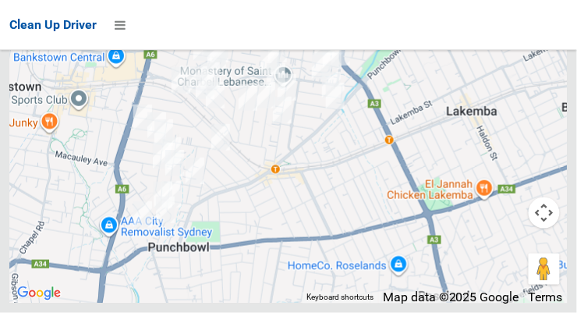
scroll to position [11166, 0]
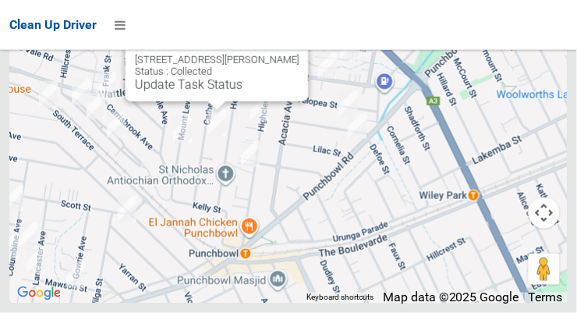
click at [299, 54] on button "Close" at bounding box center [280, 34] width 37 height 37
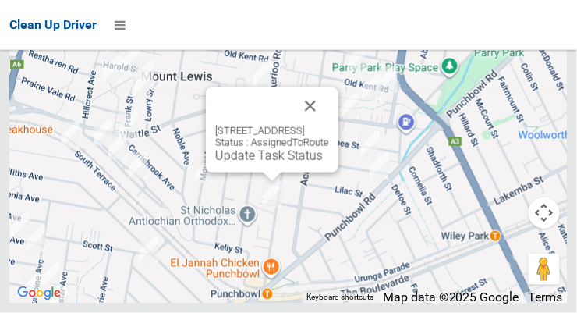
click at [329, 125] on button "Close" at bounding box center [310, 105] width 37 height 37
click at [572, 47] on div "Clean Up Driver" at bounding box center [288, 25] width 577 height 50
click at [329, 125] on button "Close" at bounding box center [310, 105] width 37 height 37
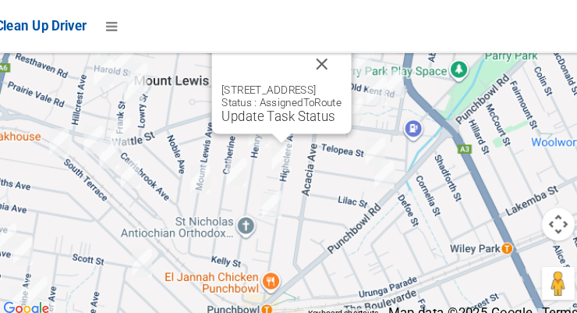
scroll to position [11125, 0]
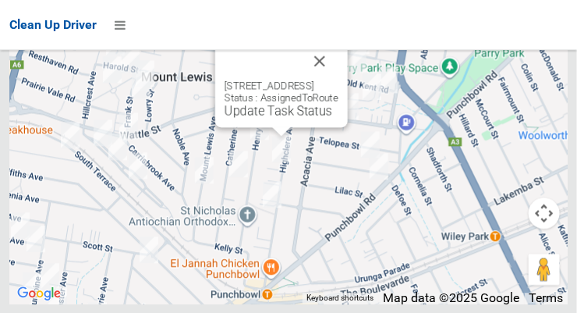
click at [261, 118] on link "Update Task Status" at bounding box center [279, 110] width 108 height 15
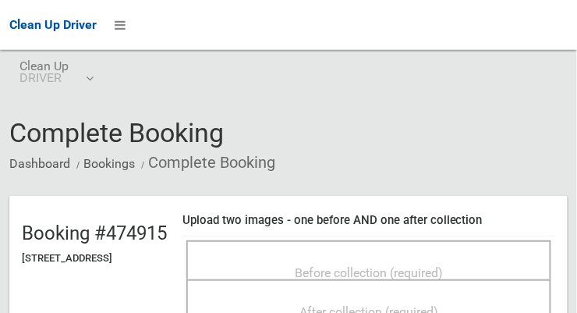
click at [426, 274] on span "Before collection (required)" at bounding box center [369, 272] width 148 height 15
click at [336, 265] on span "Before collection (required)" at bounding box center [369, 272] width 148 height 15
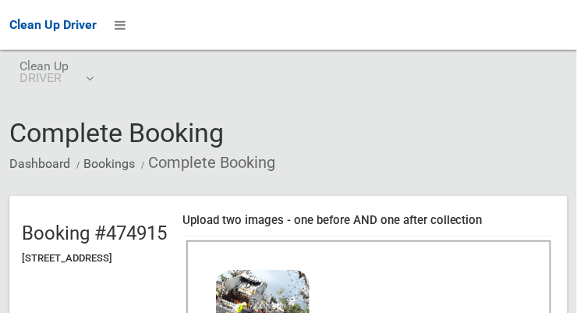
click at [555, 225] on h4 "Upload two images - one before AND one after collection" at bounding box center [368, 220] width 373 height 13
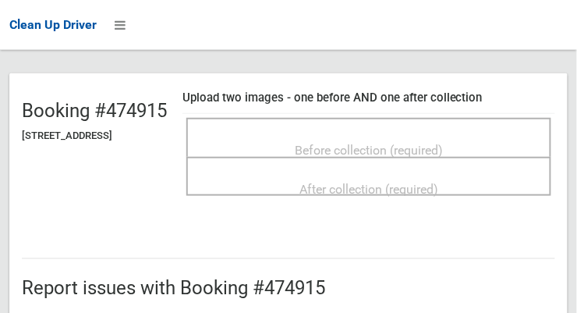
scroll to position [124, 0]
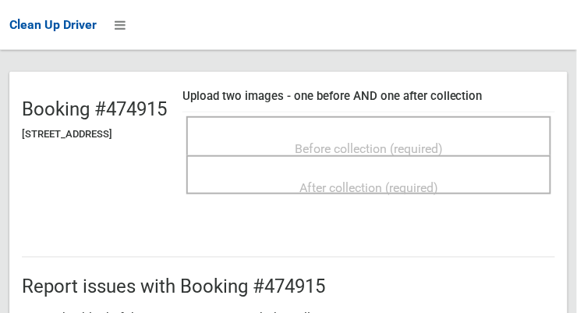
click at [443, 141] on span "Before collection (required)" at bounding box center [369, 148] width 148 height 15
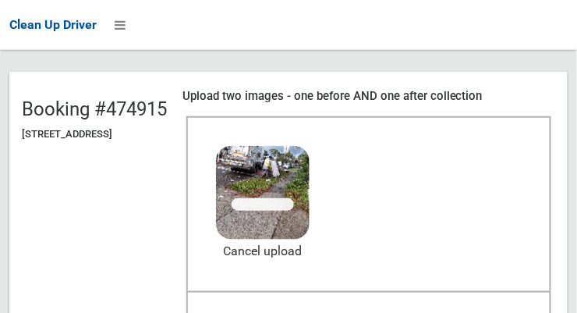
scroll to position [255, 0]
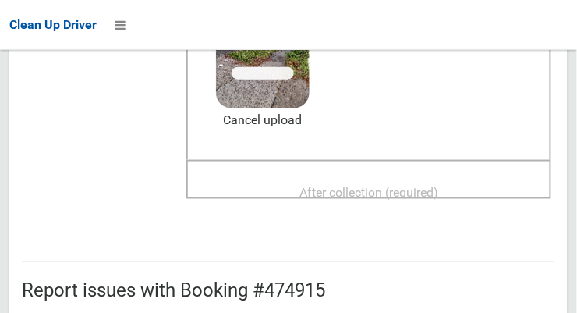
click at [438, 190] on span "After collection (required)" at bounding box center [368, 192] width 139 height 15
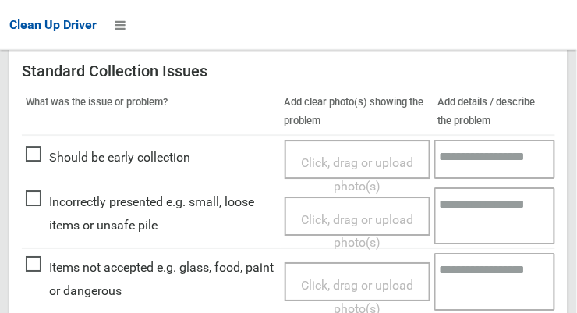
scroll to position [939, 0]
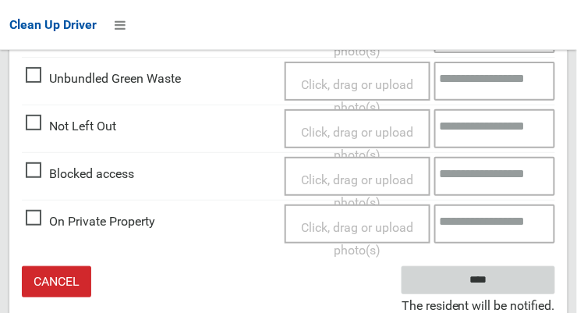
click at [539, 285] on input "****" at bounding box center [478, 280] width 154 height 29
